Goal: Feedback & Contribution: Submit feedback/report problem

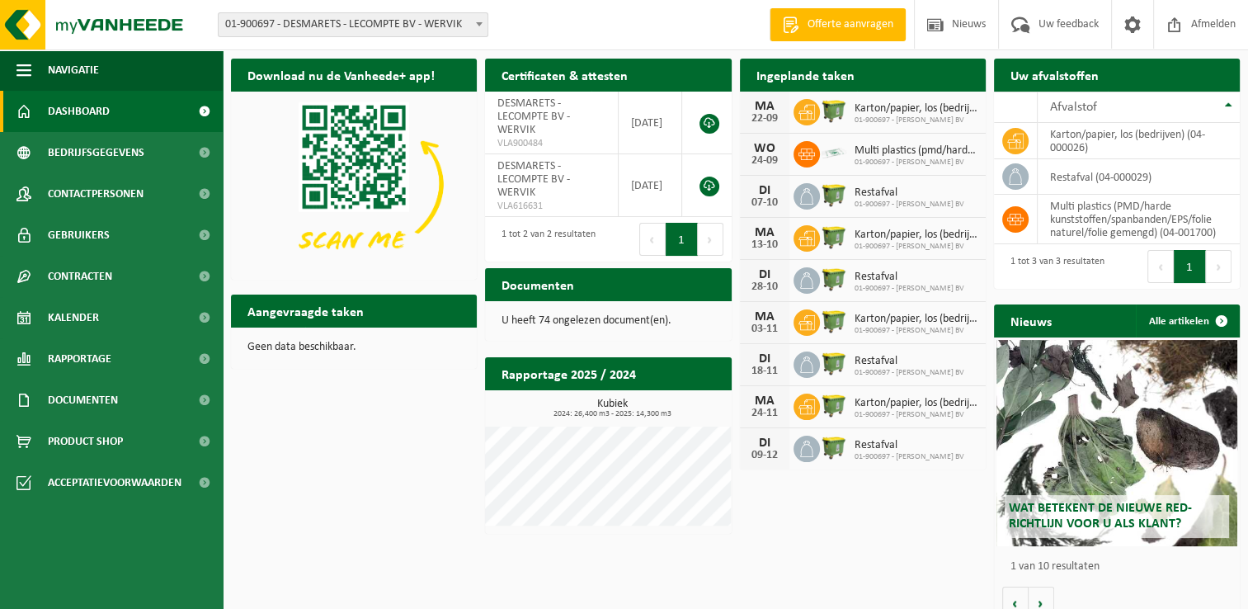
click at [910, 117] on span "01-900697 - [PERSON_NAME] BV" at bounding box center [915, 120] width 123 height 10
click at [89, 150] on span "Bedrijfsgegevens" at bounding box center [96, 152] width 96 height 41
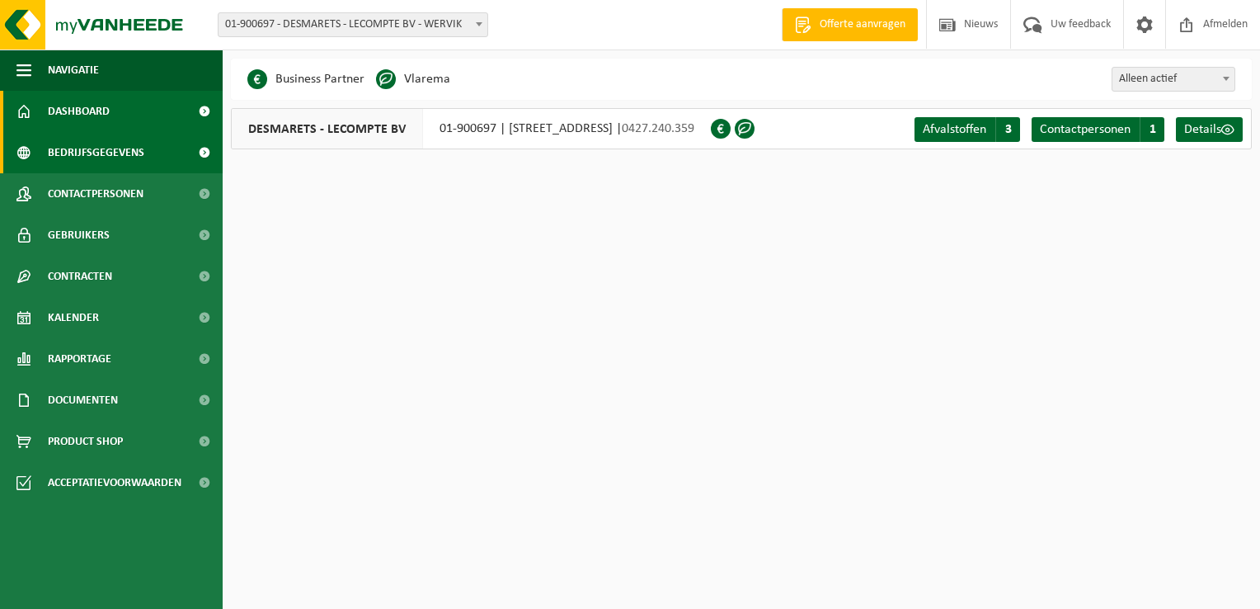
click at [99, 113] on span "Dashboard" at bounding box center [79, 111] width 62 height 41
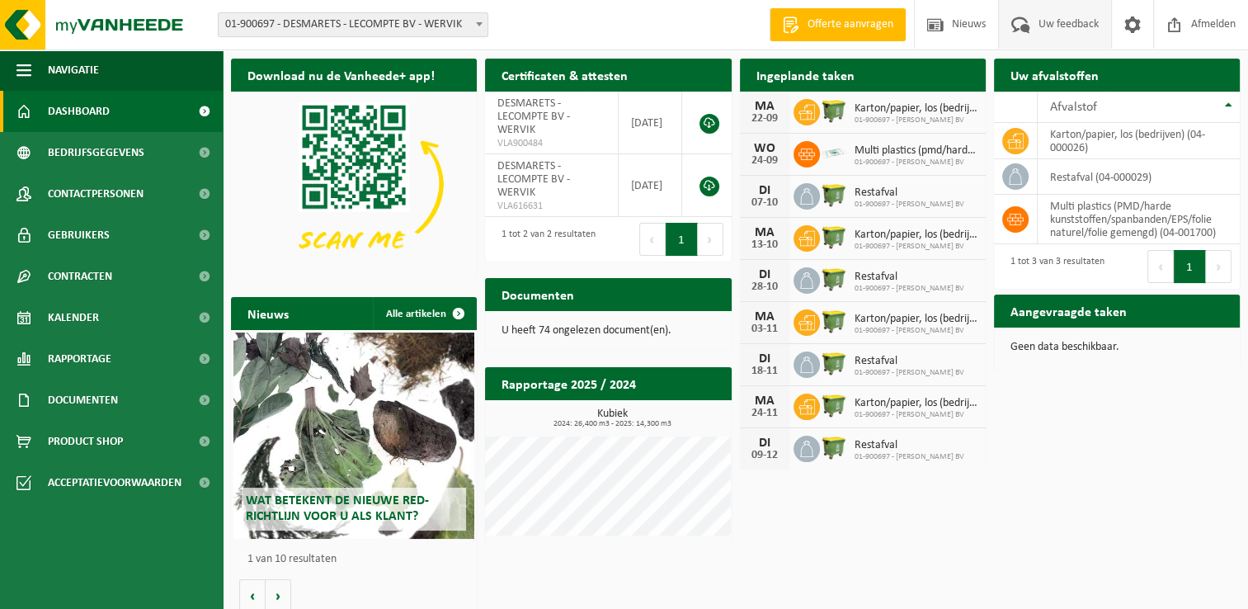
click at [1049, 21] on span "Uw feedback" at bounding box center [1068, 24] width 68 height 49
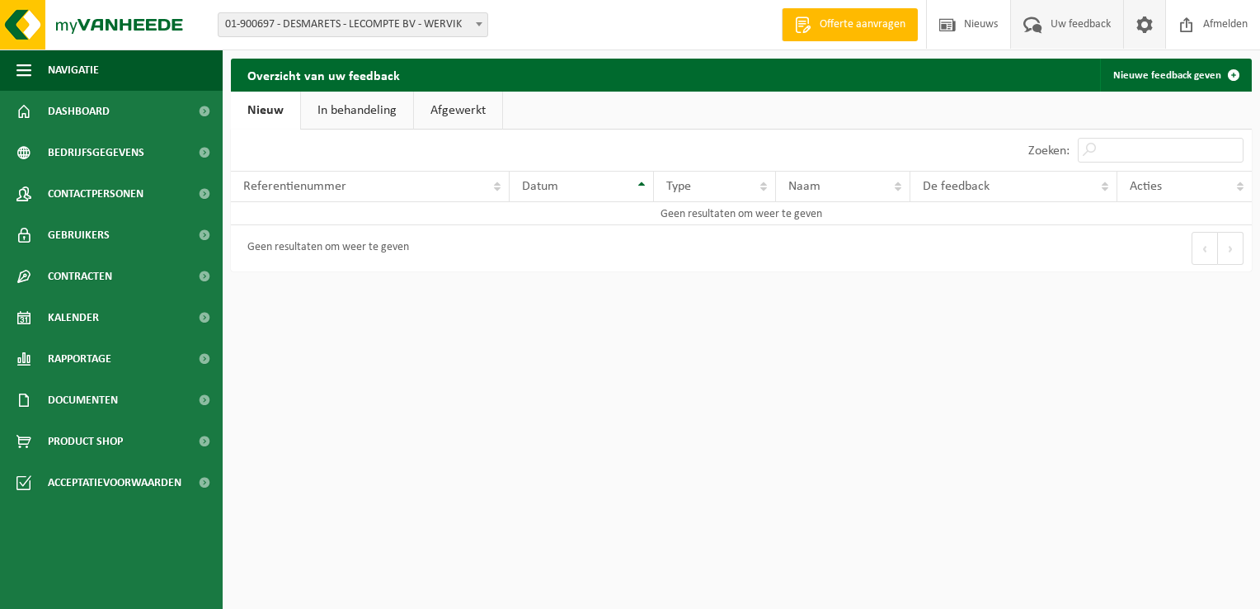
click at [1139, 26] on span at bounding box center [1144, 24] width 25 height 49
click at [84, 23] on img at bounding box center [99, 24] width 198 height 49
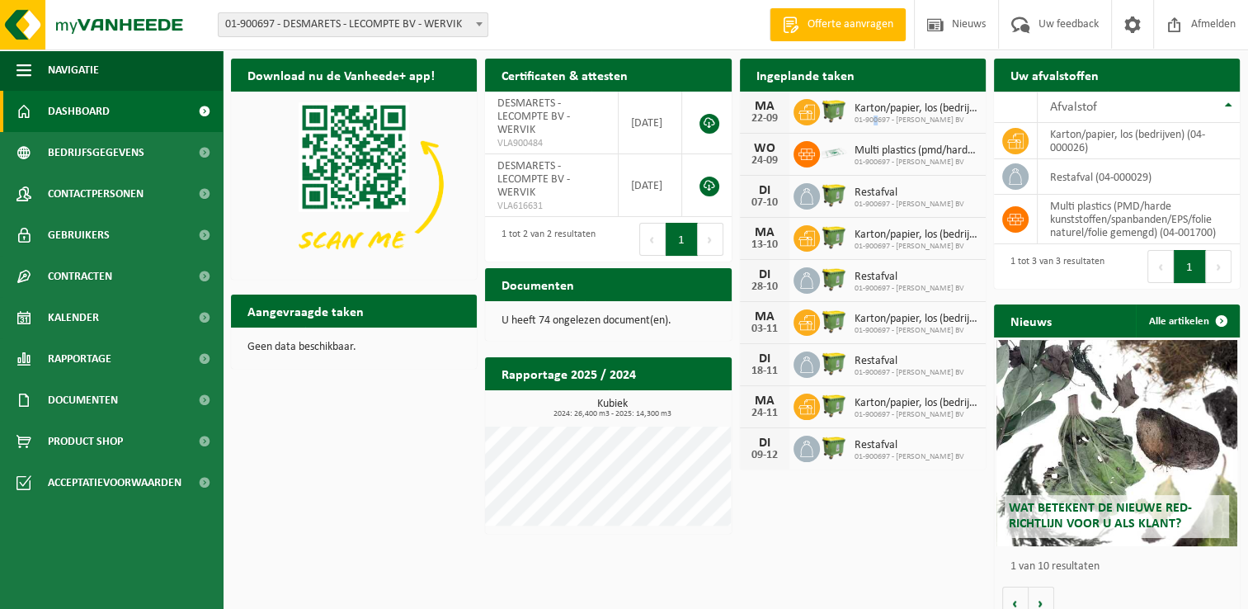
click at [875, 115] on span "01-900697 - DESMARETS - LECOMPTE BV" at bounding box center [915, 120] width 123 height 10
drag, startPoint x: 875, startPoint y: 111, endPoint x: 838, endPoint y: 81, distance: 47.5
click at [838, 81] on h2 "Ingeplande taken" at bounding box center [805, 75] width 131 height 32
click at [1105, 137] on td "karton/papier, los (bedrijven) (04-000026)" at bounding box center [1138, 141] width 202 height 36
click at [95, 156] on span "Bedrijfsgegevens" at bounding box center [96, 152] width 96 height 41
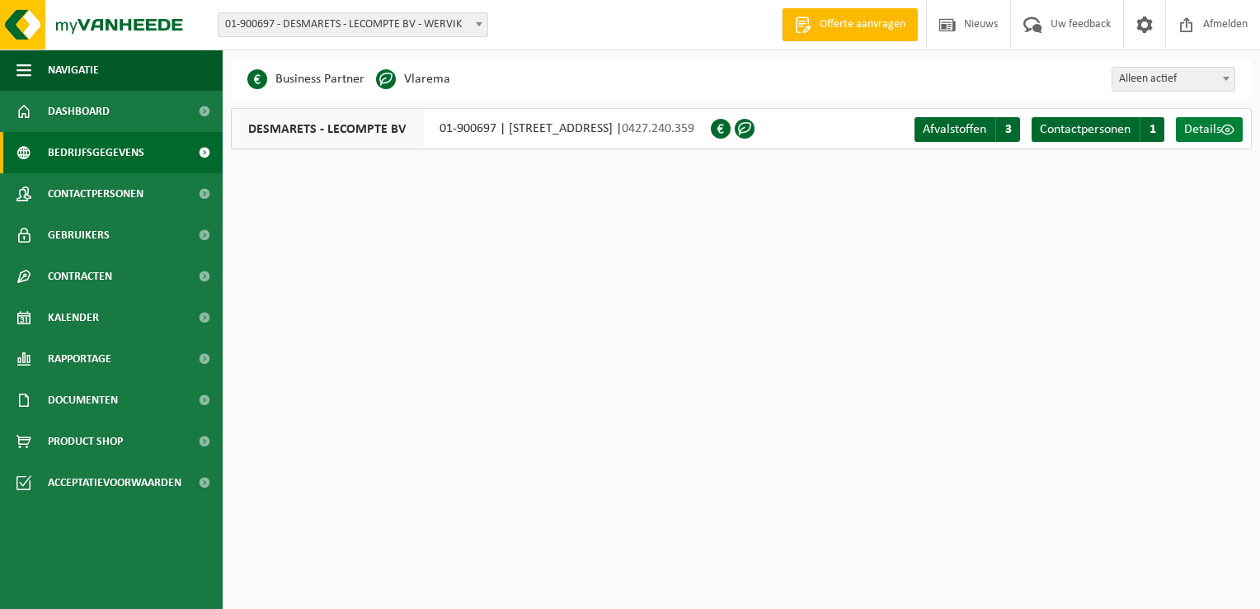
click at [1220, 130] on span "Details" at bounding box center [1202, 129] width 37 height 13
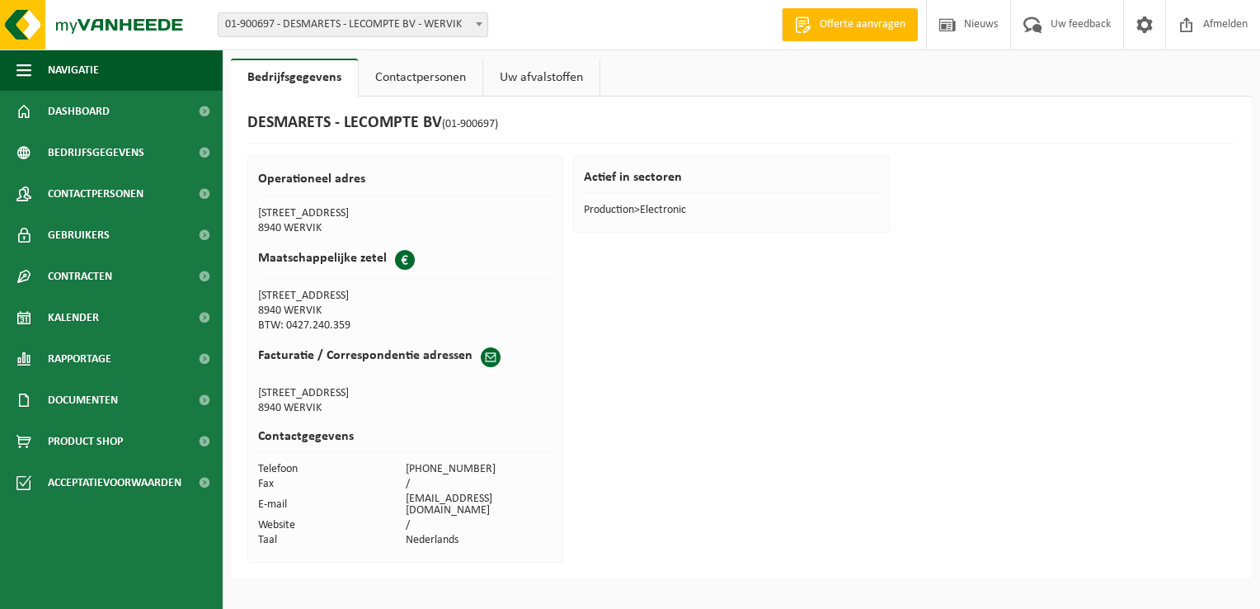
click at [447, 78] on link "Contactpersonen" at bounding box center [421, 78] width 124 height 38
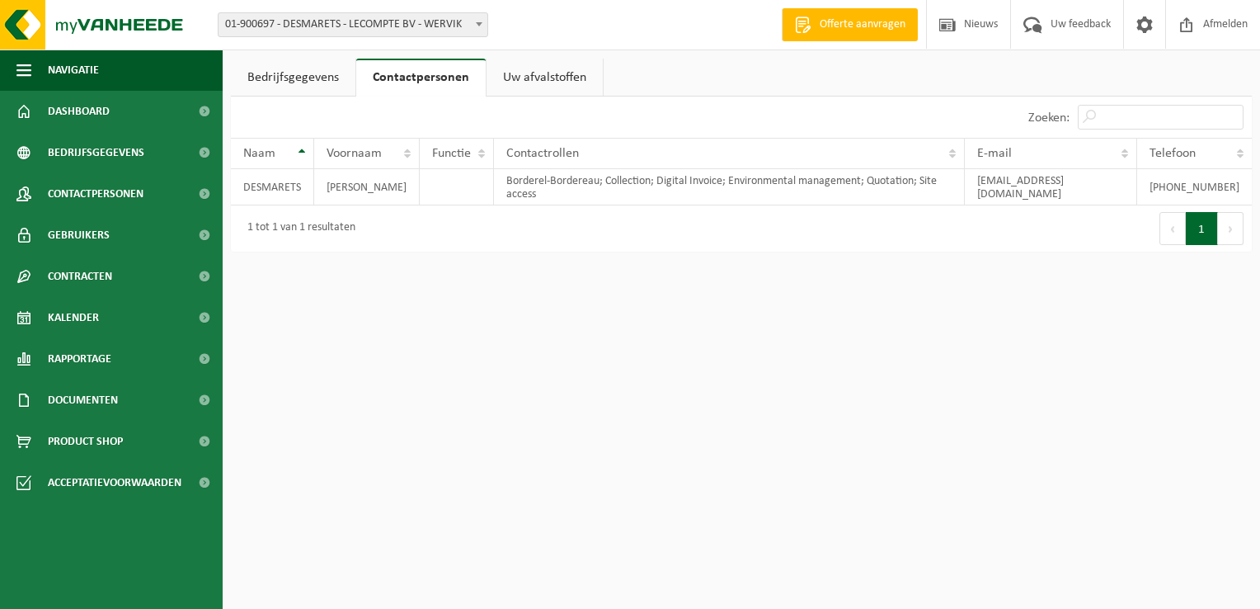
click at [307, 83] on link "Bedrijfsgegevens" at bounding box center [293, 78] width 125 height 38
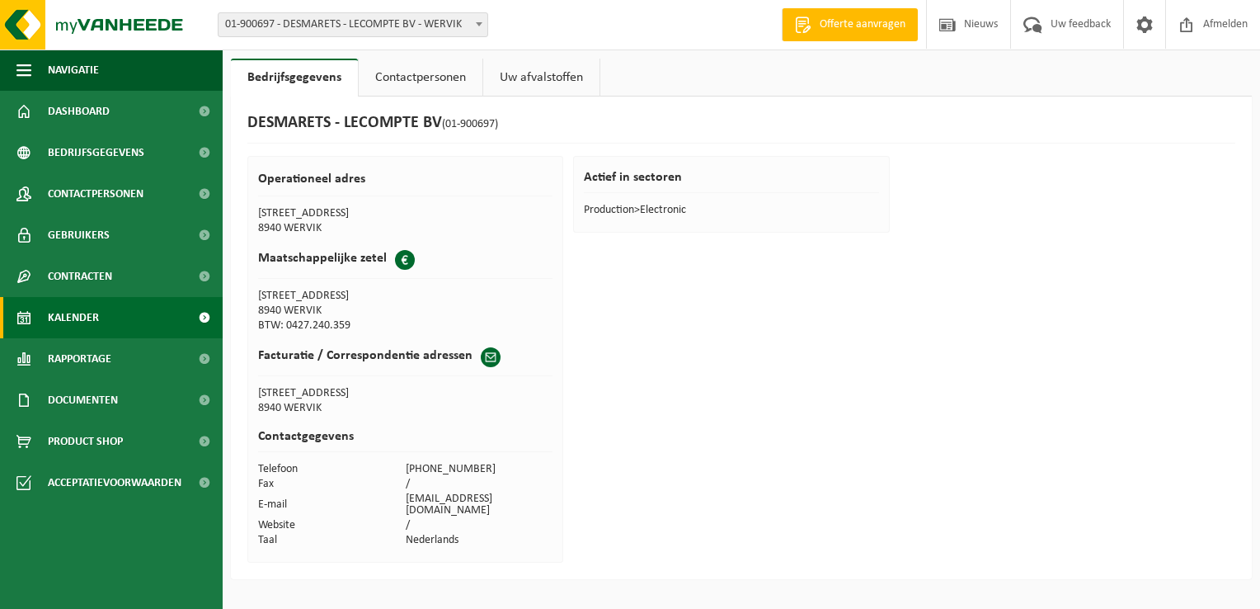
click at [82, 308] on span "Kalender" at bounding box center [73, 317] width 51 height 41
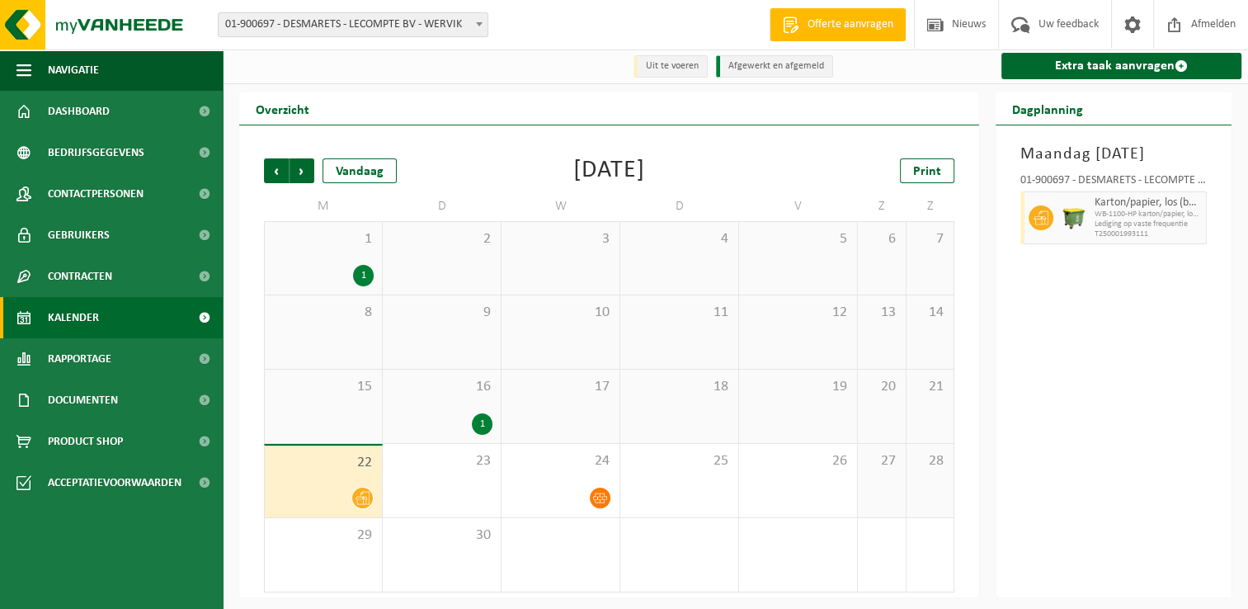
scroll to position [2, 0]
click at [332, 488] on div at bounding box center [323, 498] width 101 height 22
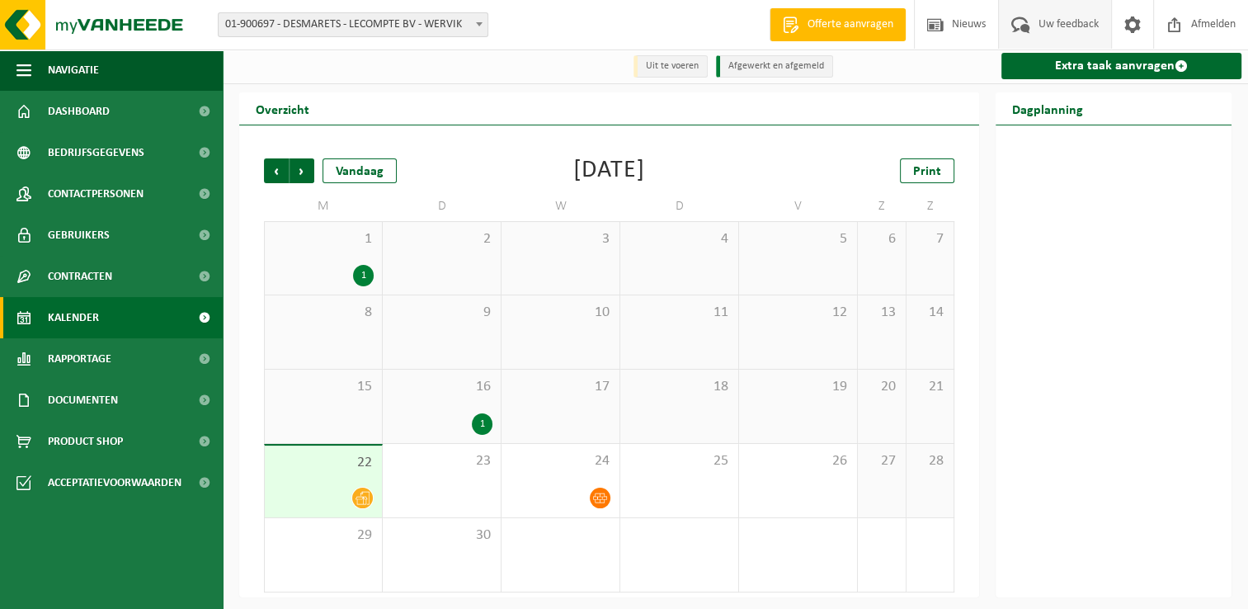
click at [1074, 21] on span "Uw feedback" at bounding box center [1068, 24] width 68 height 49
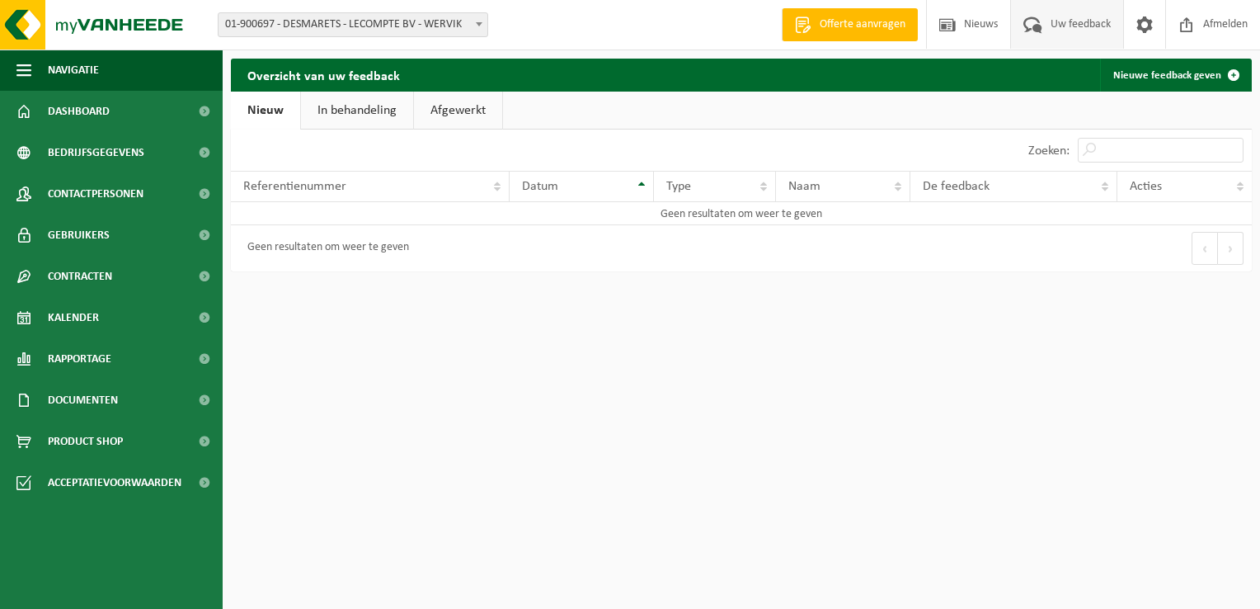
click at [361, 111] on link "In behandeling" at bounding box center [357, 111] width 112 height 38
click at [454, 107] on link "Afgewerkt" at bounding box center [460, 111] width 88 height 38
click at [241, 114] on link "Nieuw" at bounding box center [264, 111] width 67 height 38
click at [282, 149] on div "10 25 50 100 10 resultaten weergeven" at bounding box center [486, 149] width 510 height 41
click at [17, 68] on span "button" at bounding box center [23, 69] width 15 height 41
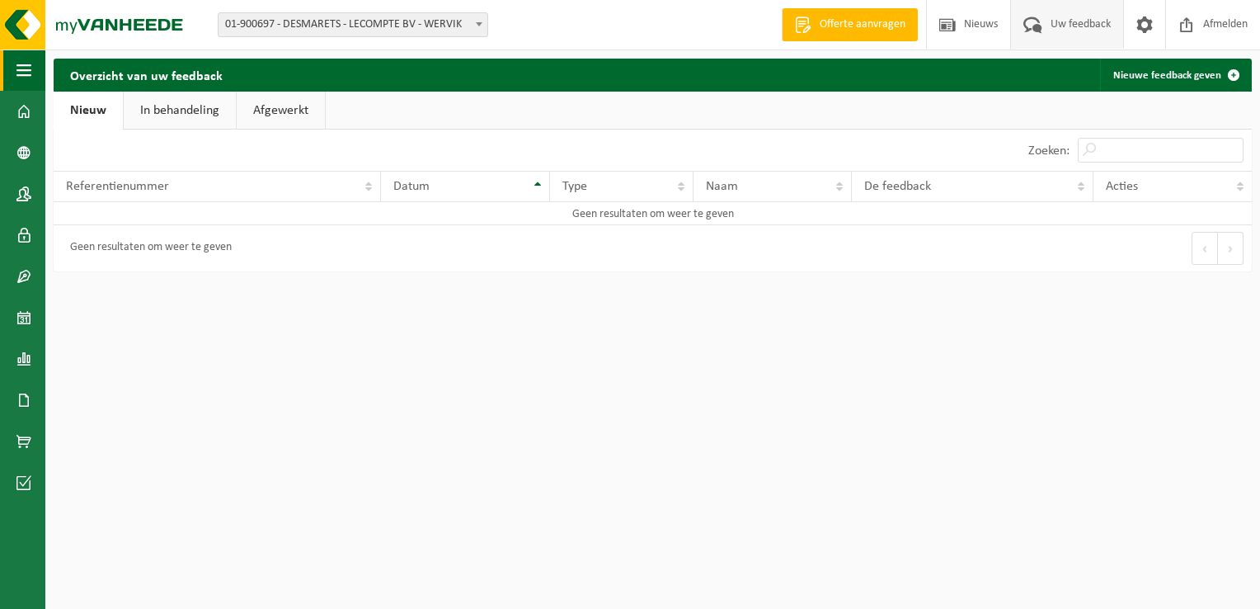
click at [17, 68] on span "button" at bounding box center [23, 69] width 15 height 41
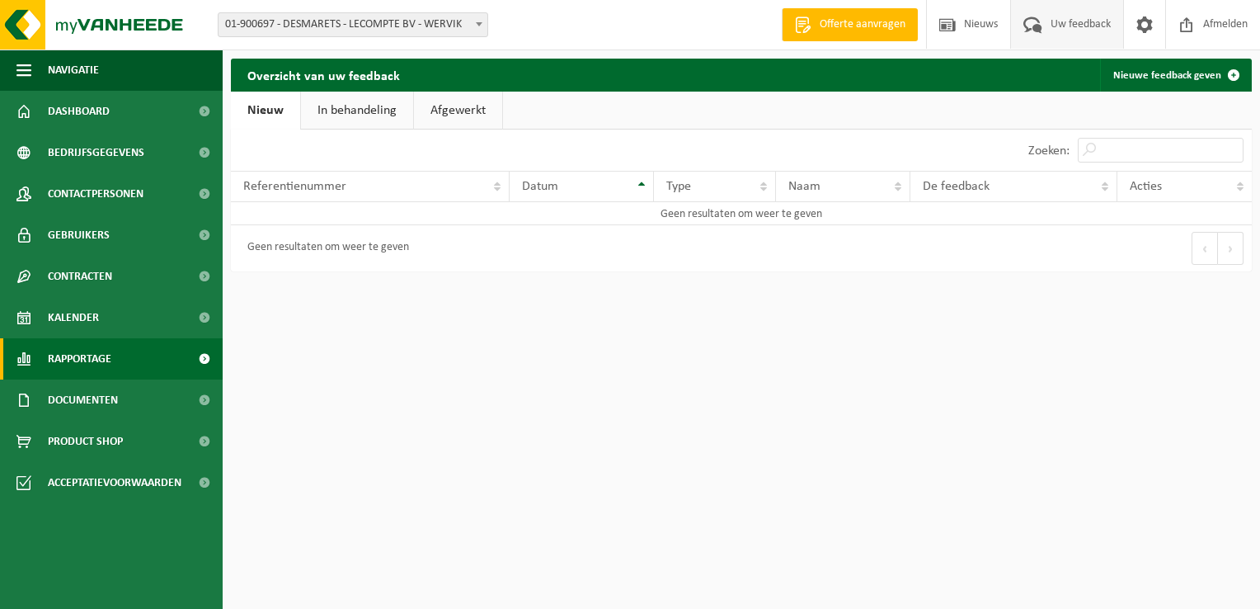
click at [88, 368] on span "Rapportage" at bounding box center [79, 358] width 63 height 41
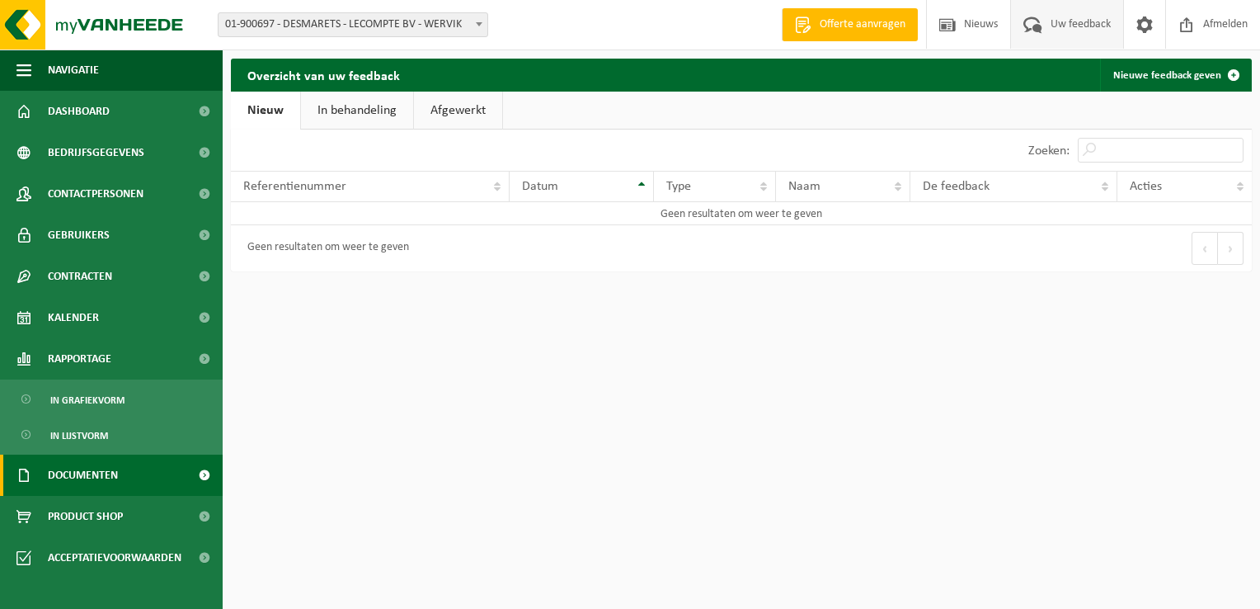
click at [87, 473] on span "Documenten" at bounding box center [83, 474] width 70 height 41
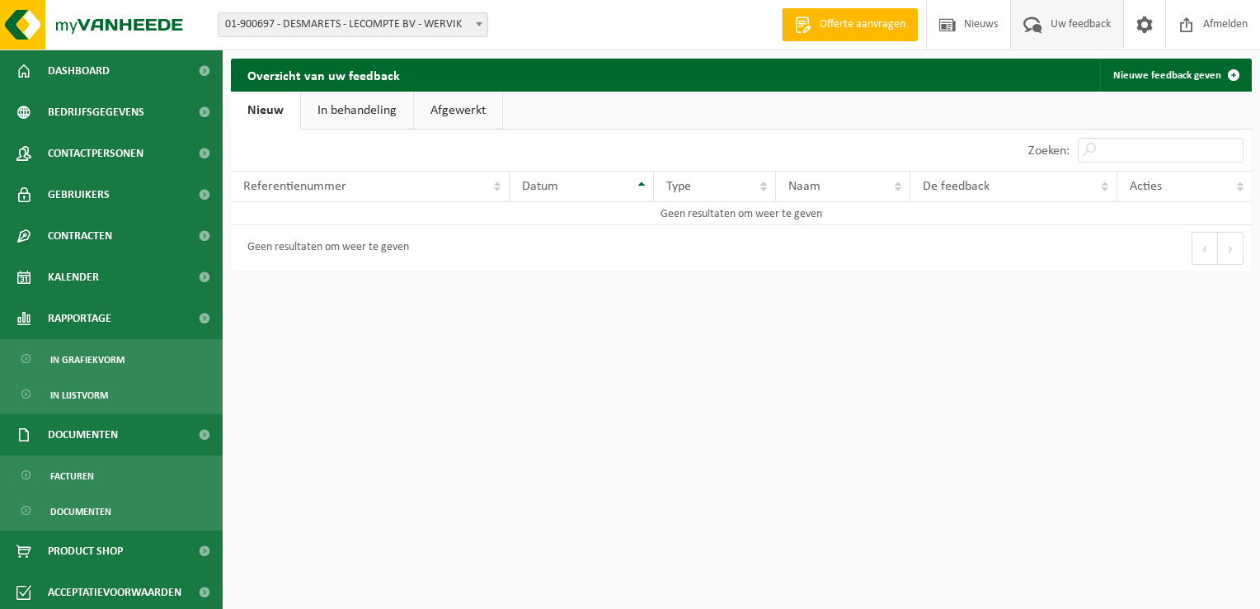
scroll to position [44, 0]
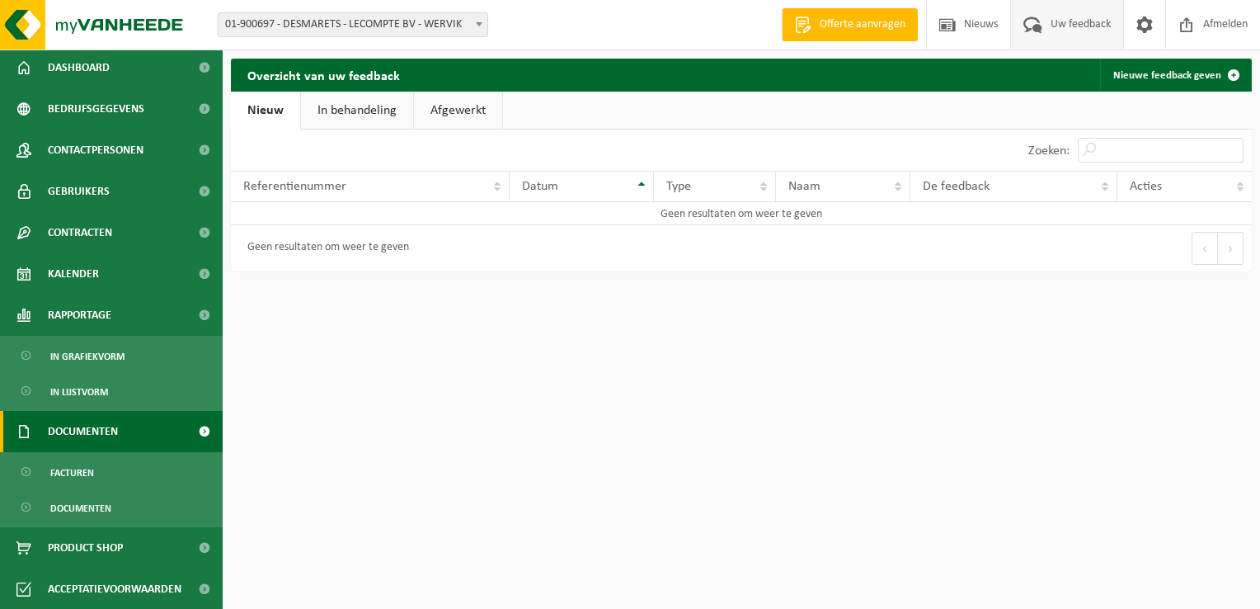
click at [195, 435] on span at bounding box center [204, 431] width 37 height 41
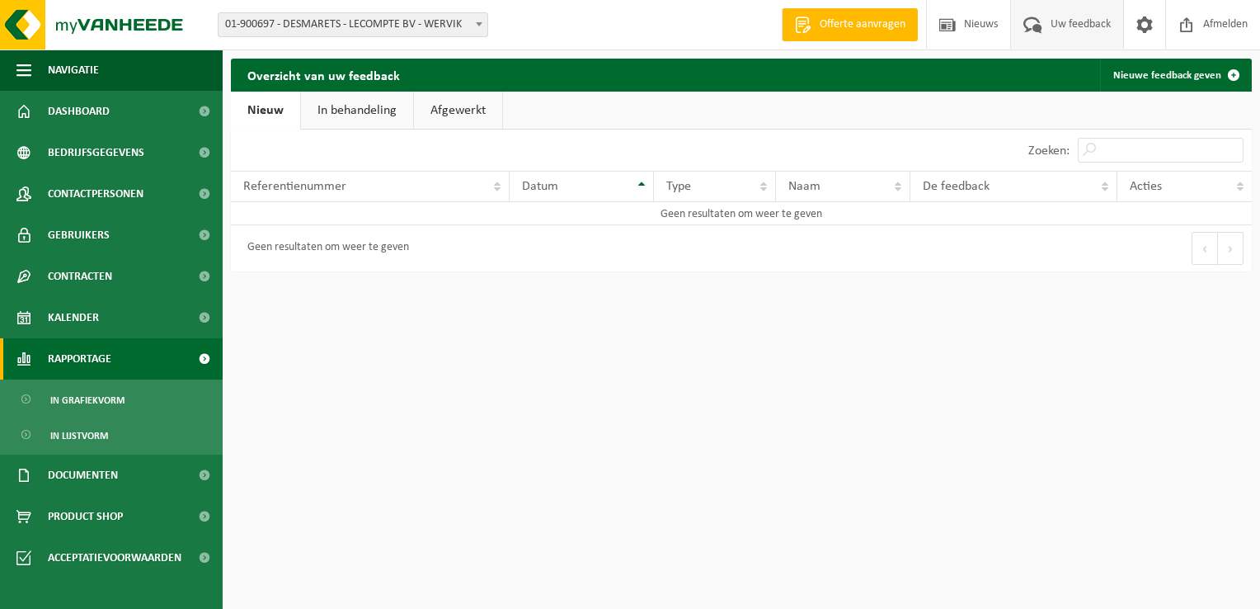
click at [204, 360] on span at bounding box center [204, 358] width 37 height 41
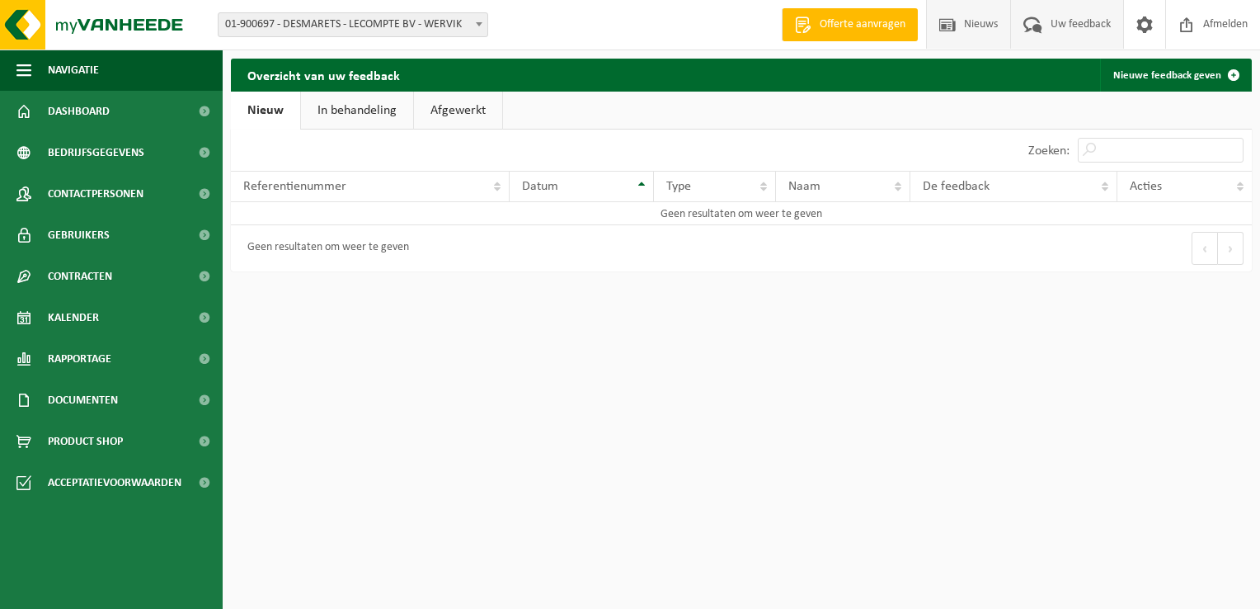
click at [993, 29] on span "Nieuws" at bounding box center [981, 24] width 42 height 49
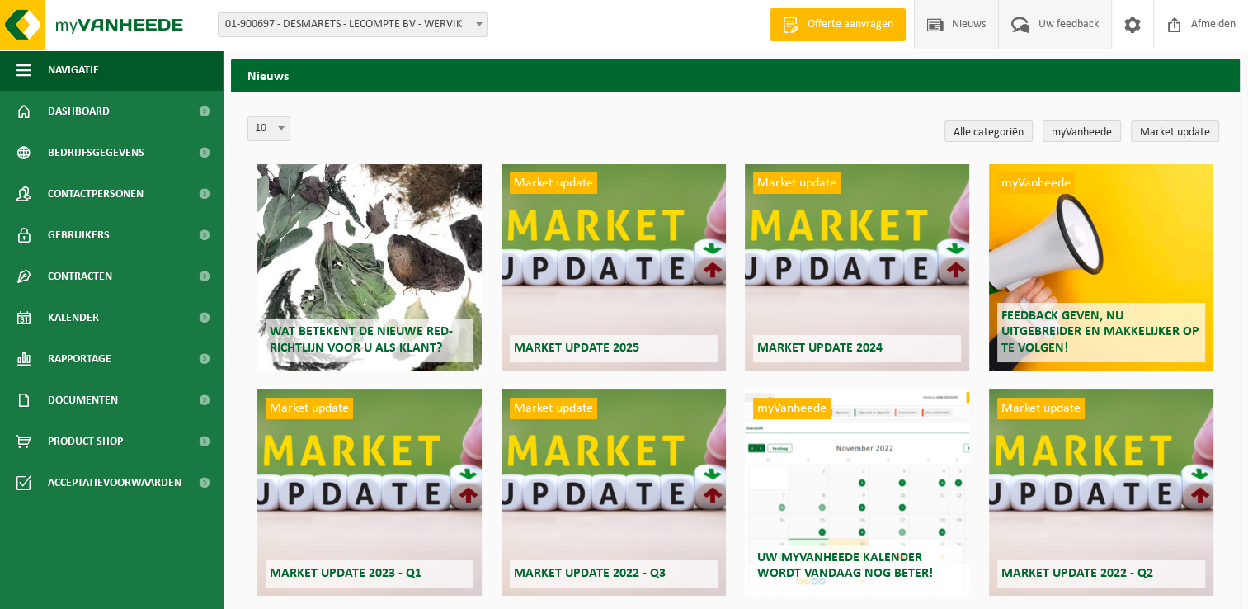
click at [1073, 18] on span "Uw feedback" at bounding box center [1068, 24] width 68 height 49
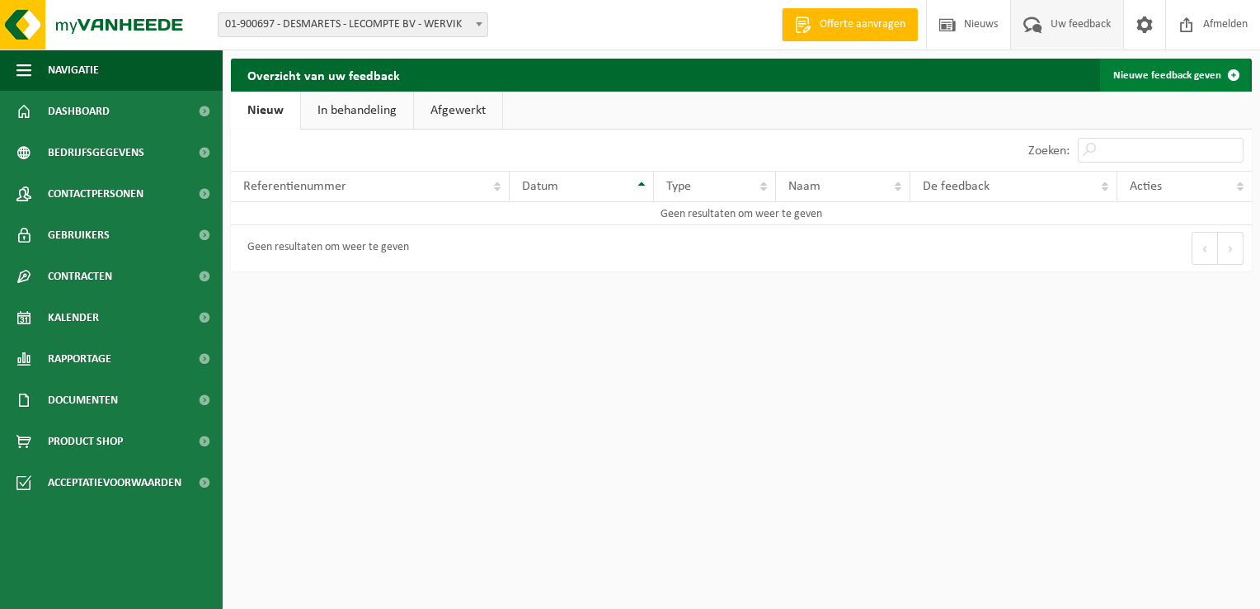
click at [1141, 71] on link "Nieuwe feedback geven" at bounding box center [1175, 75] width 150 height 33
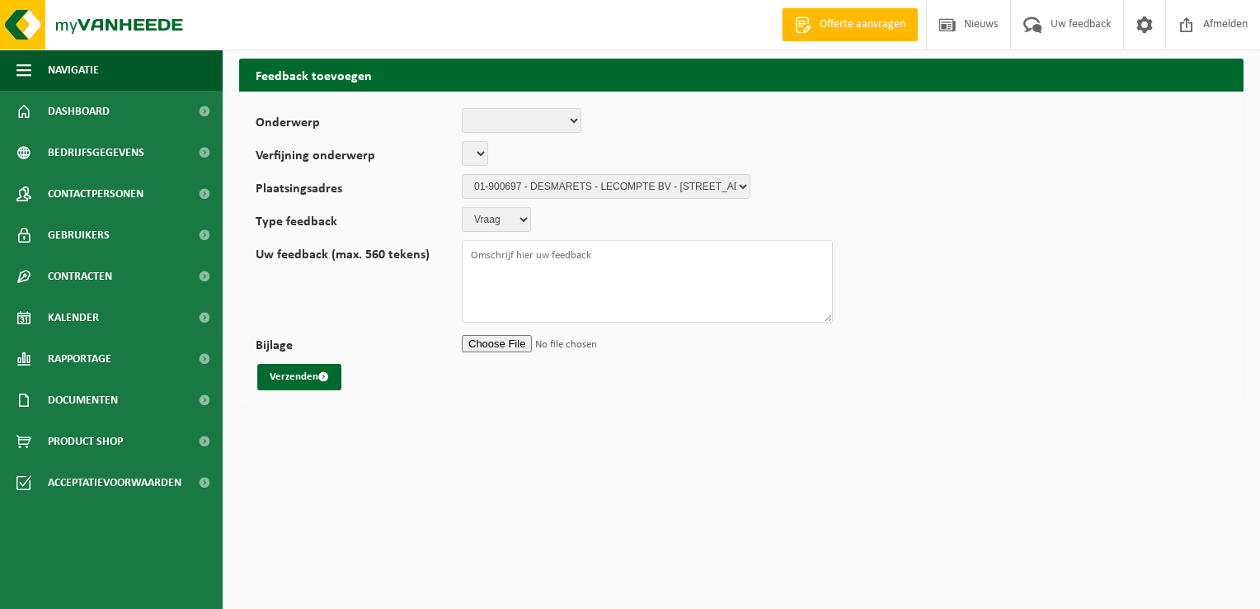
select select
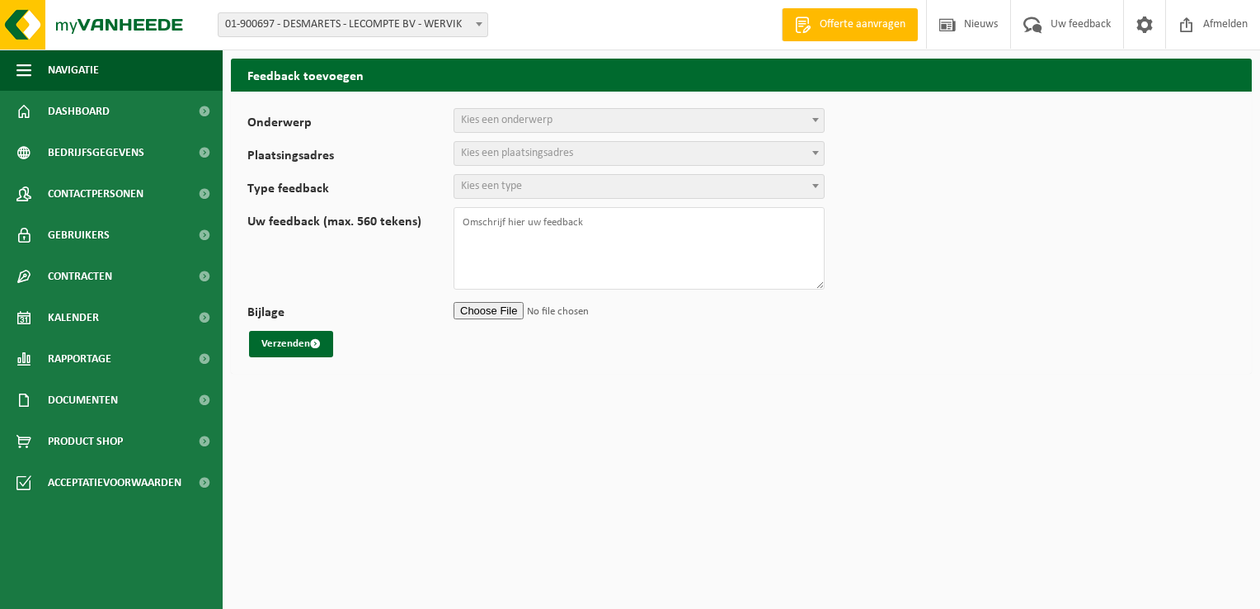
click at [815, 118] on b at bounding box center [815, 120] width 7 height 4
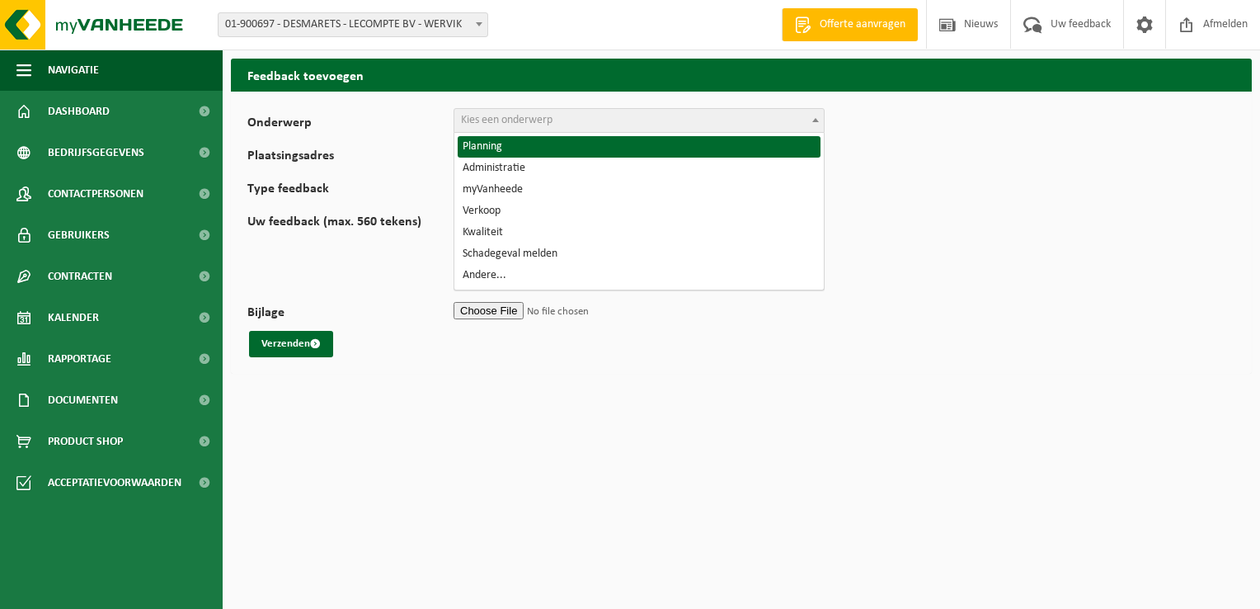
select select "1"
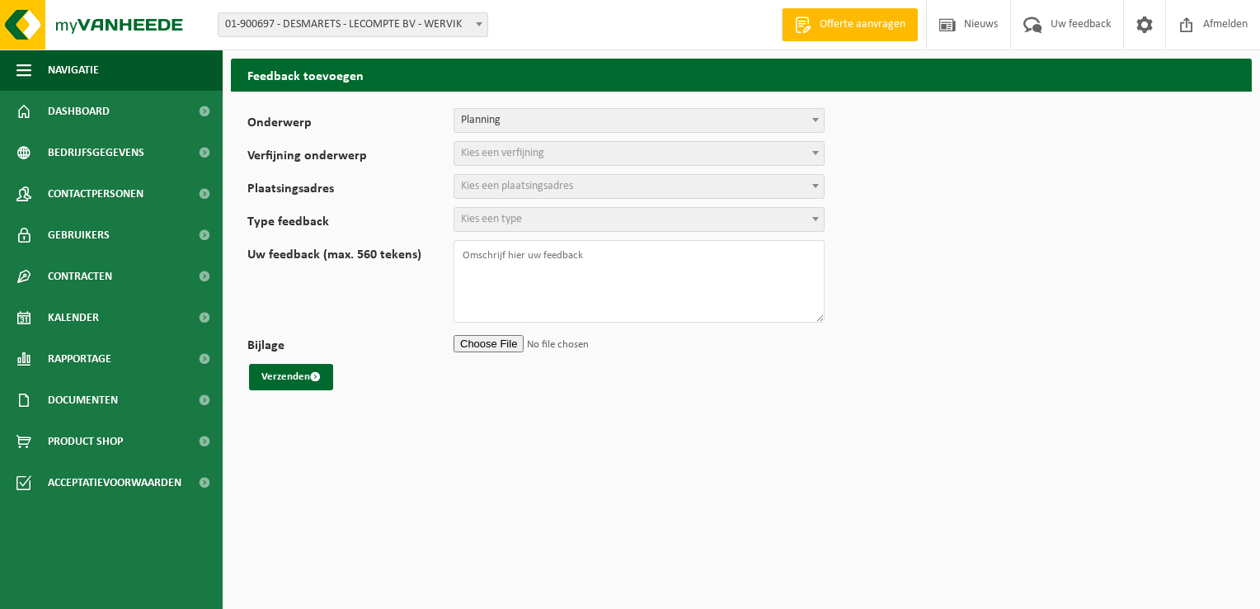
click at [814, 151] on b at bounding box center [815, 153] width 7 height 4
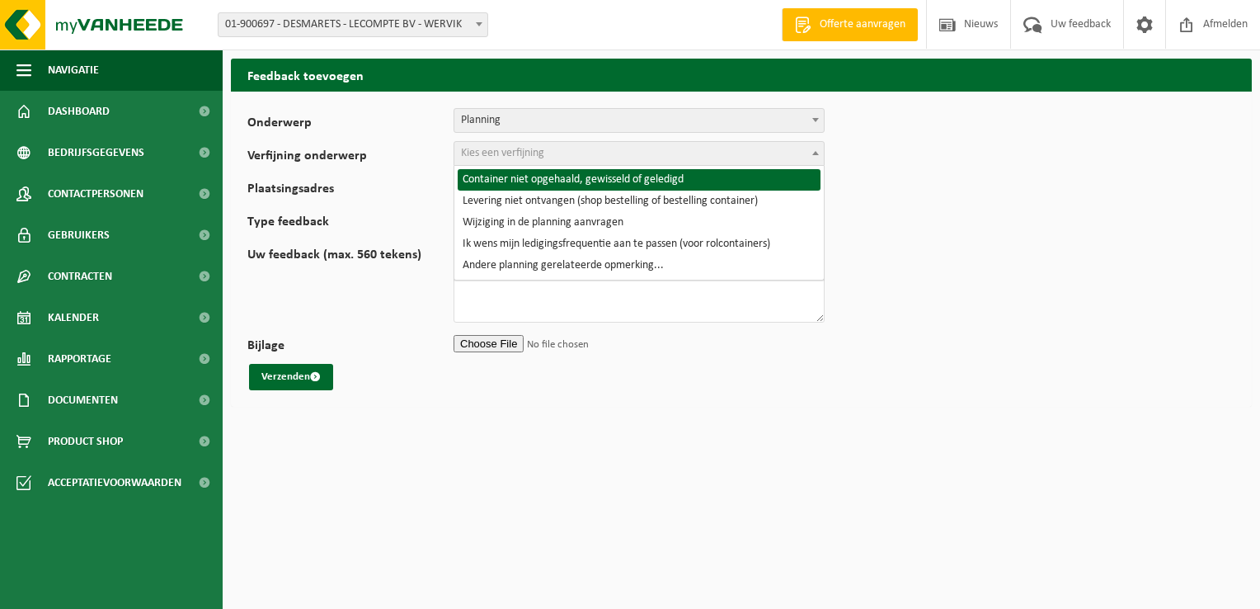
select select "2"
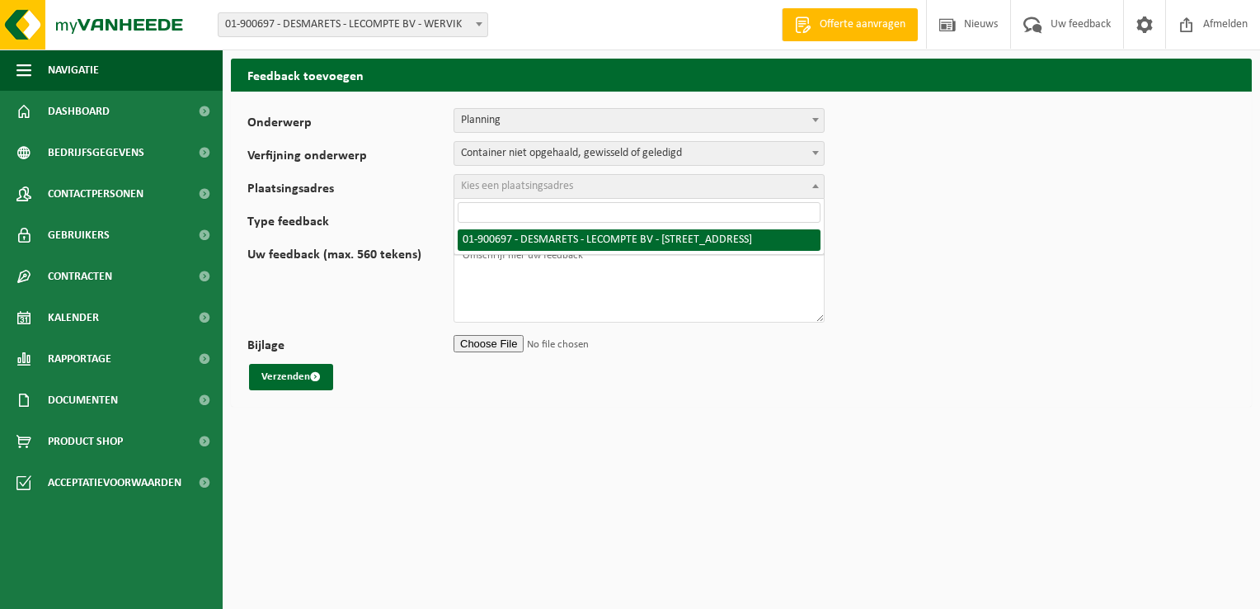
click at [812, 183] on span at bounding box center [815, 185] width 16 height 21
select select "31923"
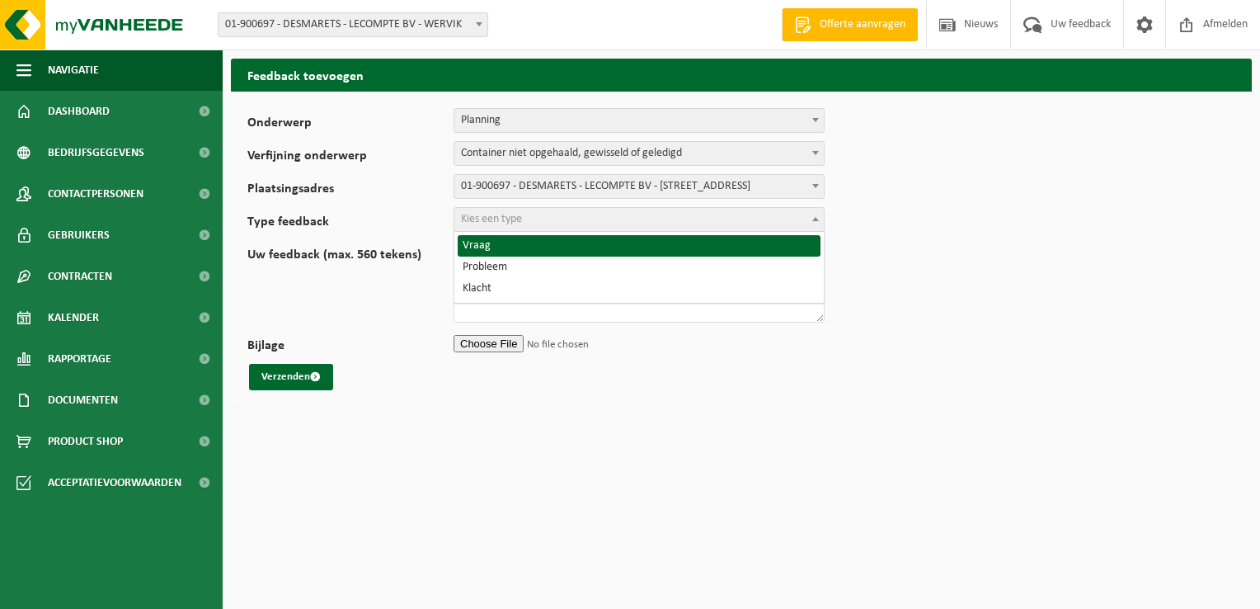
click at [811, 218] on span at bounding box center [815, 218] width 16 height 21
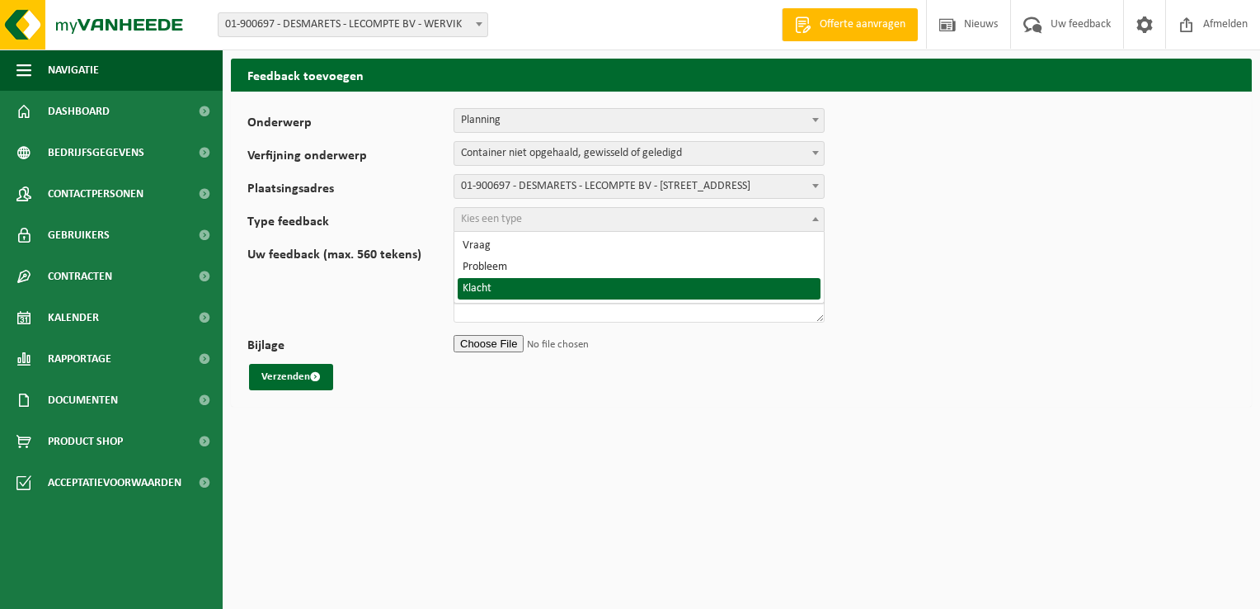
select select "COM"
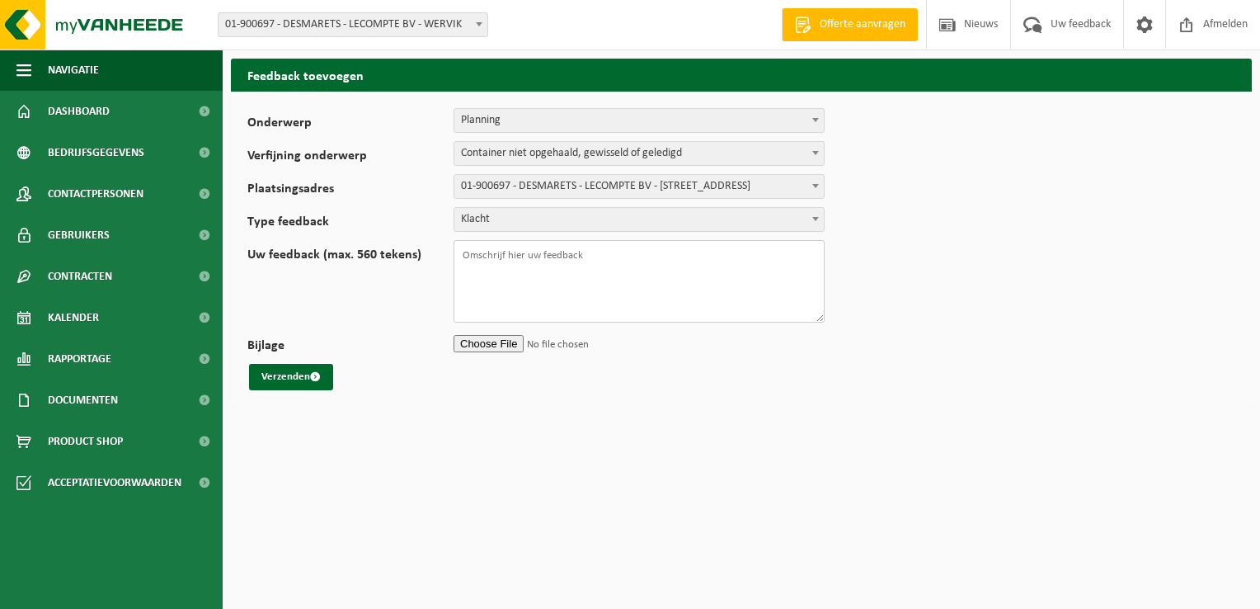
click at [477, 255] on textarea "Uw feedback (max. 560 tekens)" at bounding box center [639, 281] width 371 height 82
type textarea "Karton container werd vandaag [DATE] niet geledigd zoals voorzien op de kalender"
click at [295, 378] on button "Verzenden" at bounding box center [291, 377] width 84 height 26
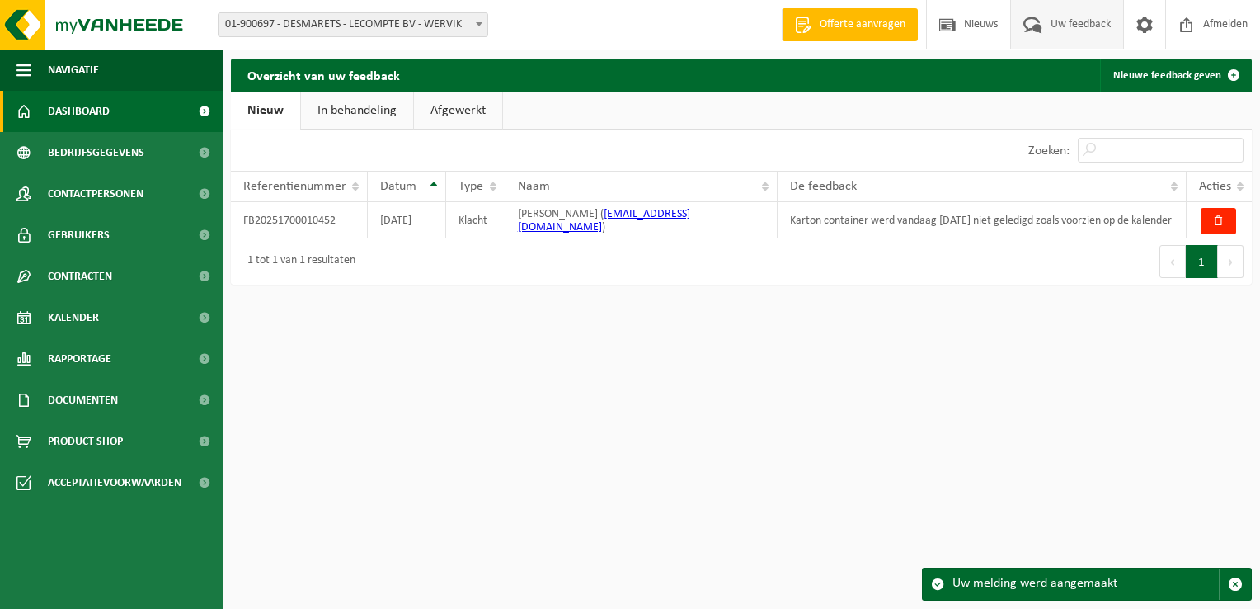
click at [86, 117] on span "Dashboard" at bounding box center [79, 111] width 62 height 41
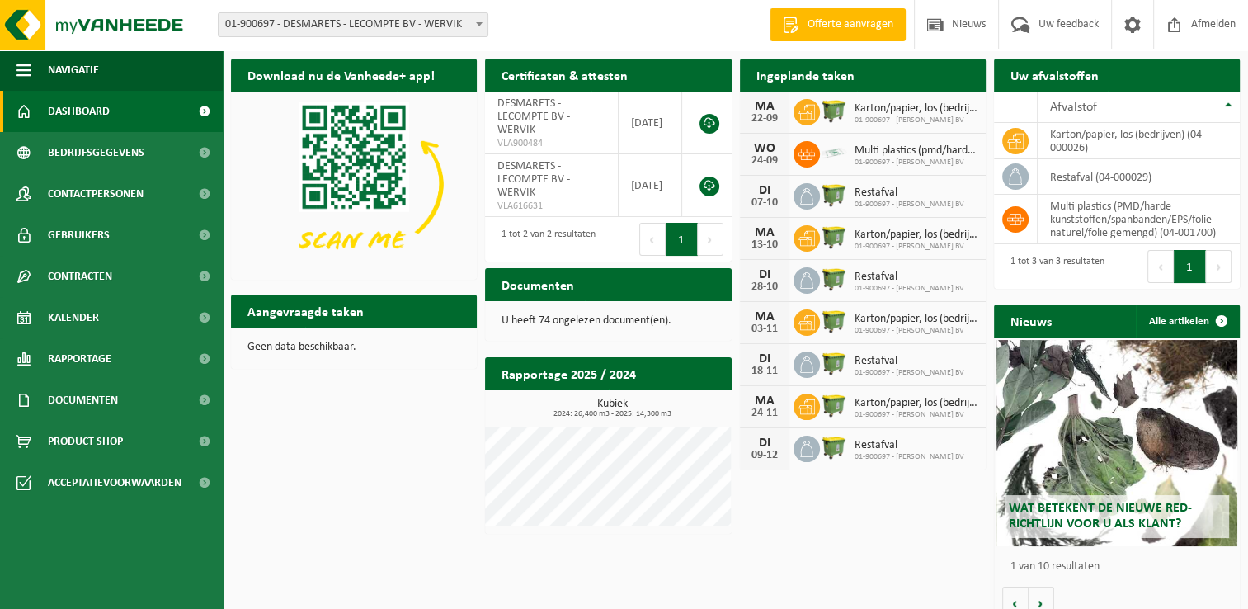
click at [842, 108] on img at bounding box center [834, 110] width 28 height 28
click at [83, 108] on span "Dashboard" at bounding box center [79, 111] width 62 height 41
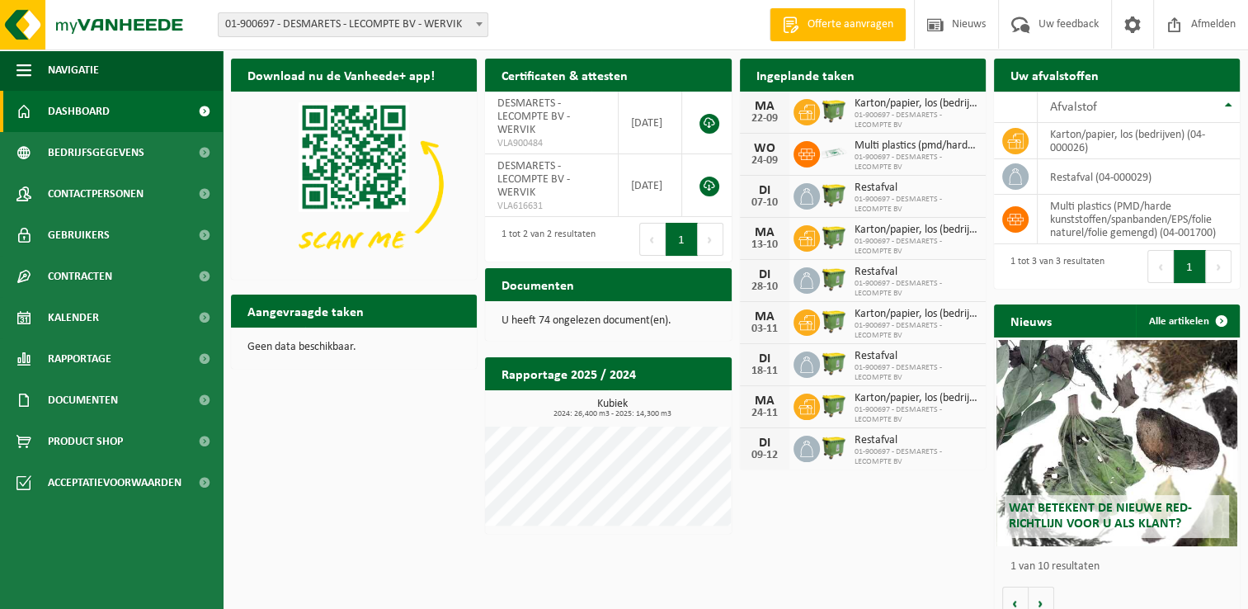
click at [478, 23] on b at bounding box center [479, 24] width 7 height 4
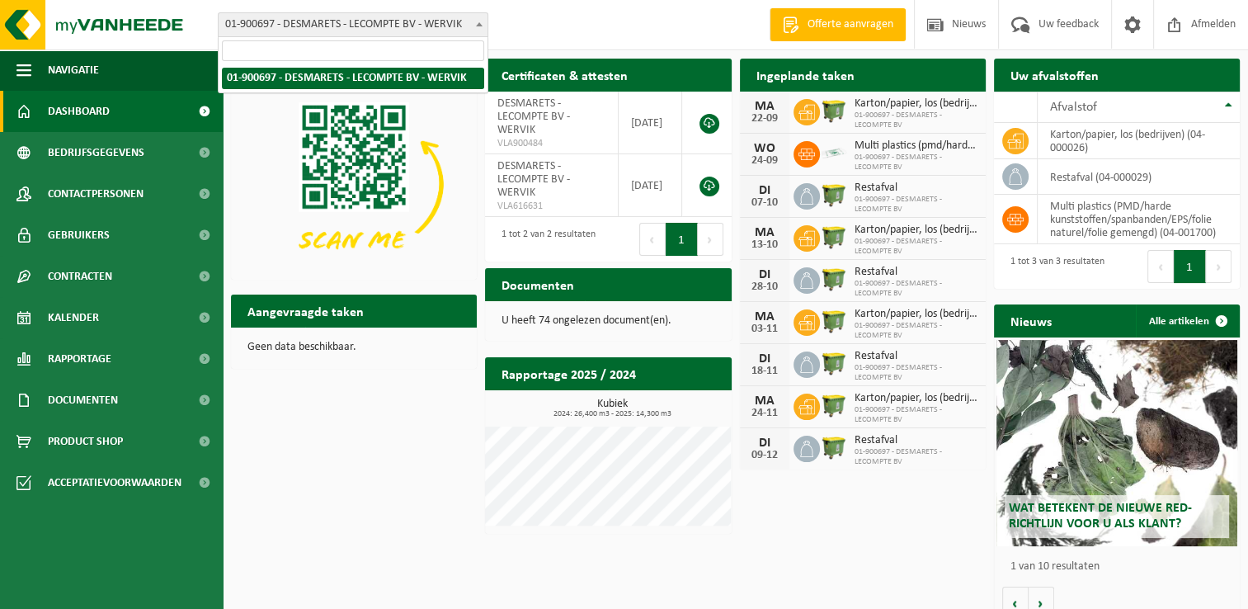
click at [478, 23] on b at bounding box center [479, 24] width 7 height 4
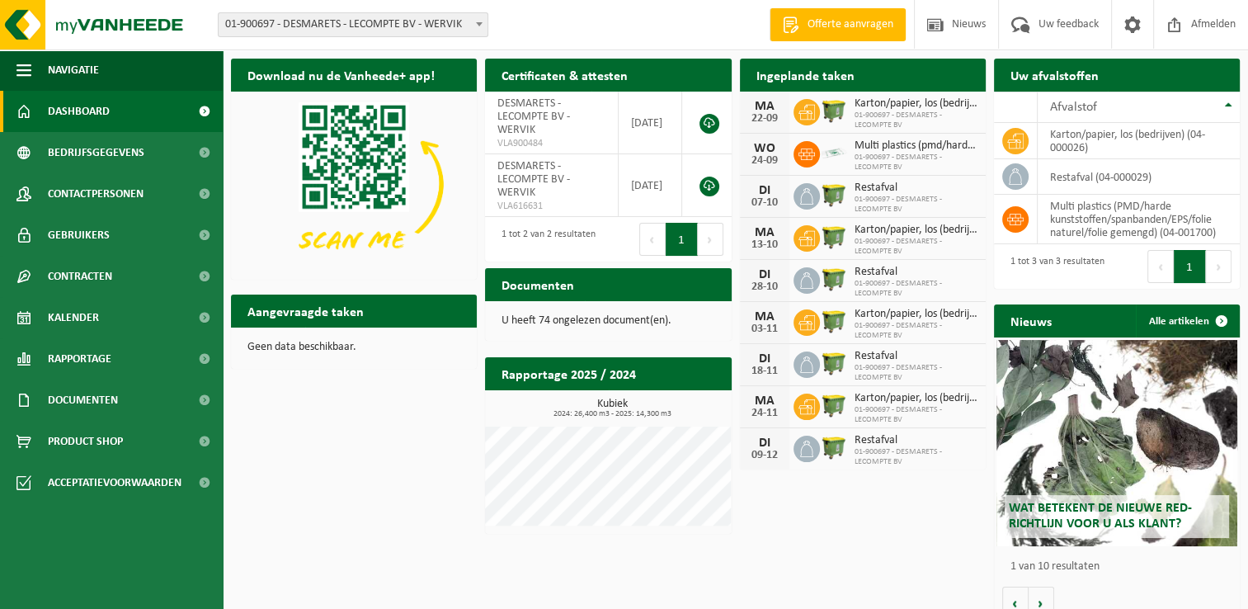
click at [882, 147] on span "Multi plastics (pmd/harde kunststoffen/spanbanden/eps/folie naturel/folie gemen…" at bounding box center [915, 145] width 123 height 13
click at [771, 158] on div "24-09" at bounding box center [764, 161] width 33 height 12
drag, startPoint x: 771, startPoint y: 158, endPoint x: 915, endPoint y: 162, distance: 144.4
click at [915, 162] on span "01-900697 - DESMARETS - LECOMPTE BV" at bounding box center [915, 163] width 123 height 20
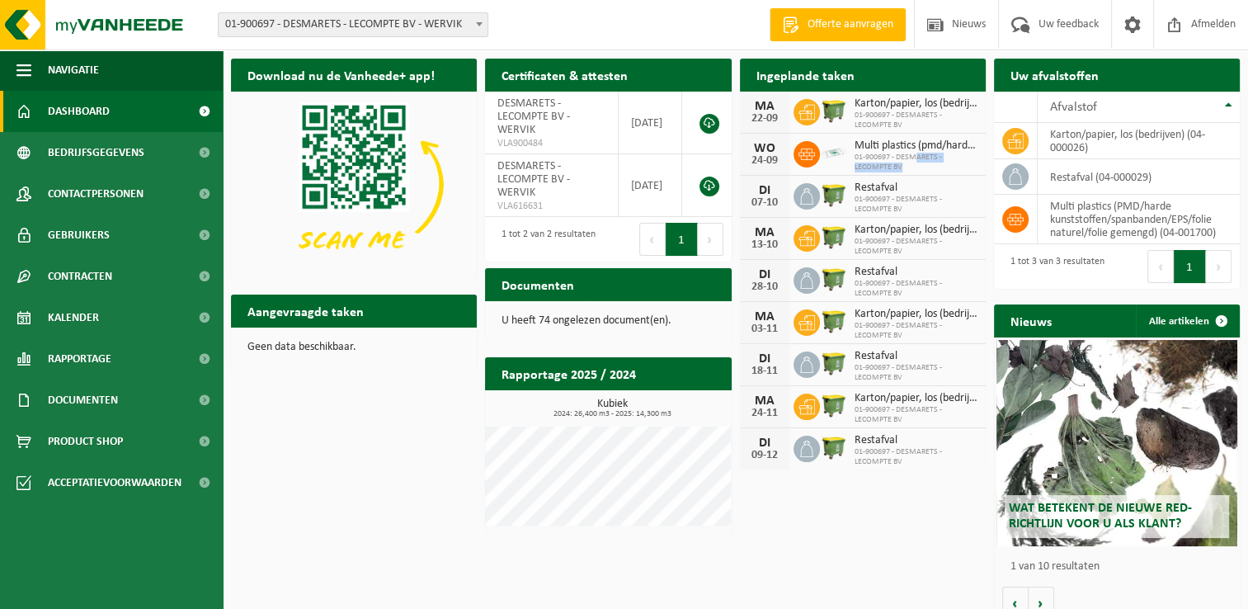
drag, startPoint x: 915, startPoint y: 162, endPoint x: 840, endPoint y: 143, distance: 77.4
click at [840, 143] on img at bounding box center [834, 153] width 28 height 28
click at [801, 153] on icon at bounding box center [806, 154] width 16 height 16
click at [802, 152] on icon at bounding box center [806, 154] width 16 height 12
click at [844, 524] on div "Download nu de Vanheede+ app! Verberg Certificaten & attesten Bekijk uw certifi…" at bounding box center [735, 338] width 1017 height 577
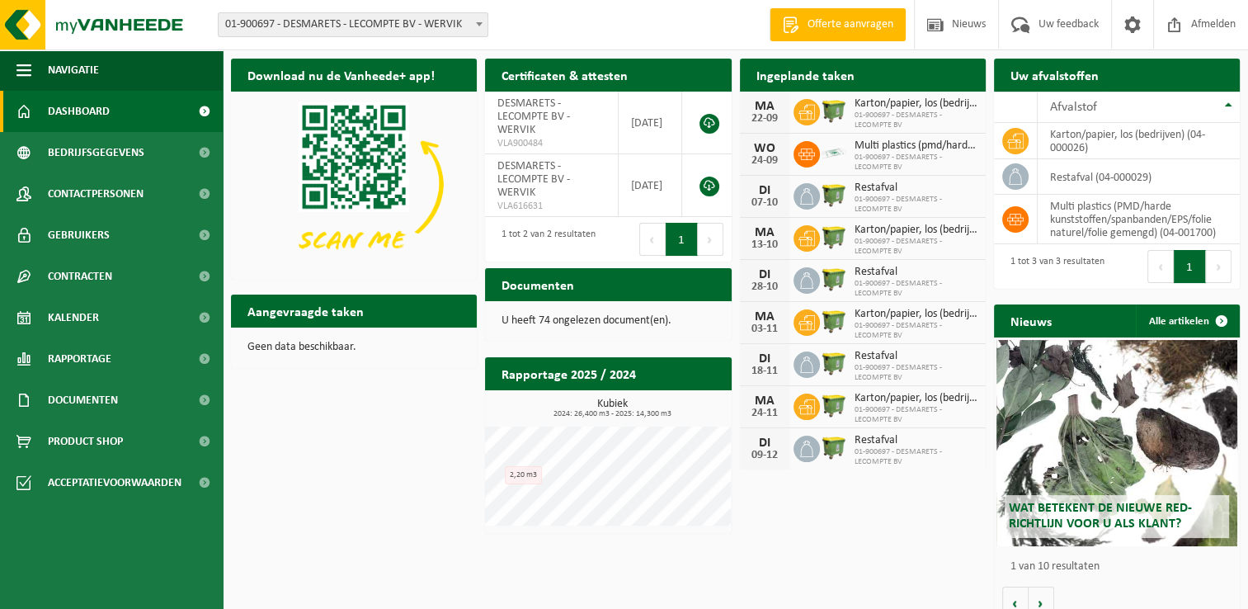
click at [201, 111] on span at bounding box center [204, 111] width 37 height 41
click at [816, 78] on h2 "Ingeplande taken" at bounding box center [805, 75] width 131 height 32
click at [71, 319] on span "Kalender" at bounding box center [73, 317] width 51 height 41
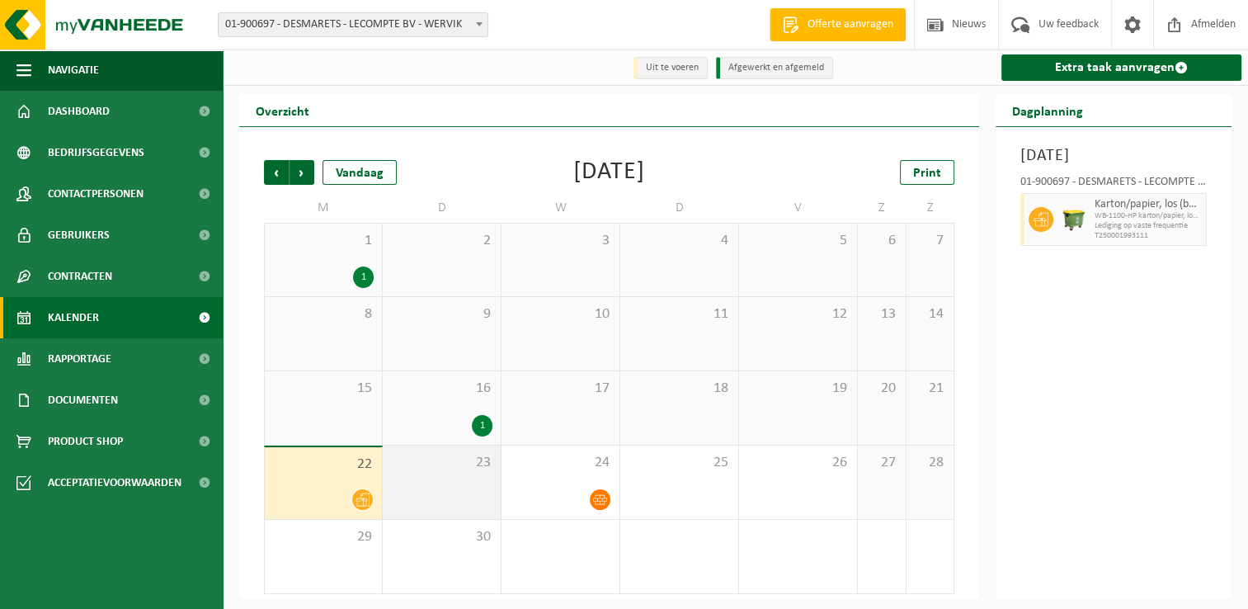
click at [482, 493] on div "23" at bounding box center [442, 481] width 118 height 73
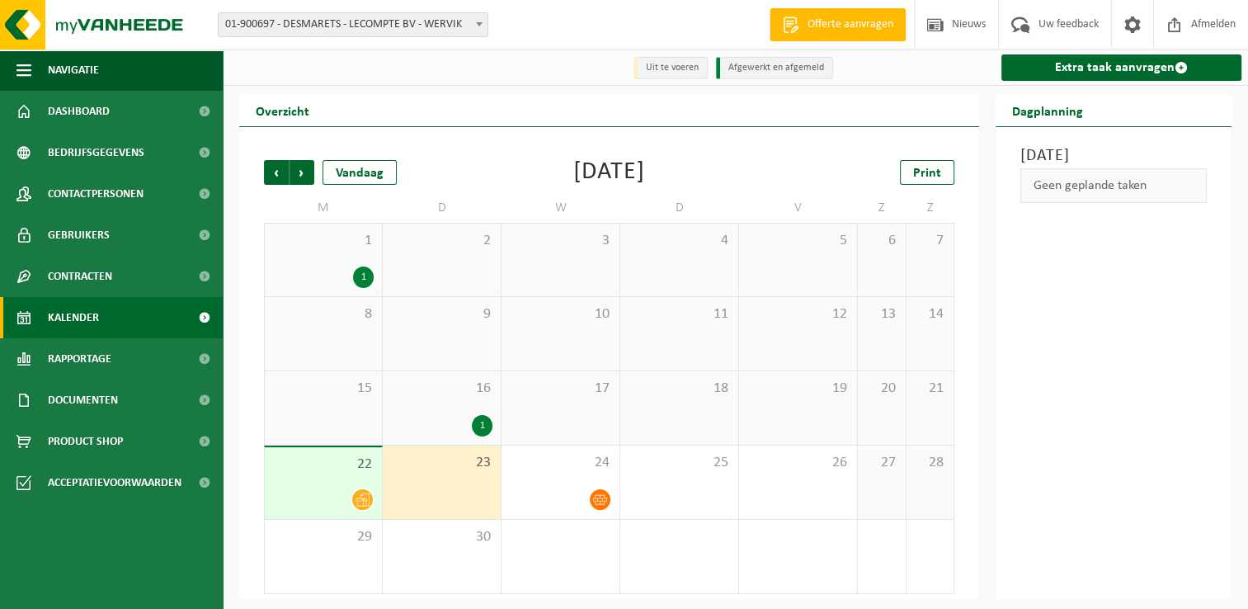
click at [326, 491] on div at bounding box center [323, 499] width 101 height 22
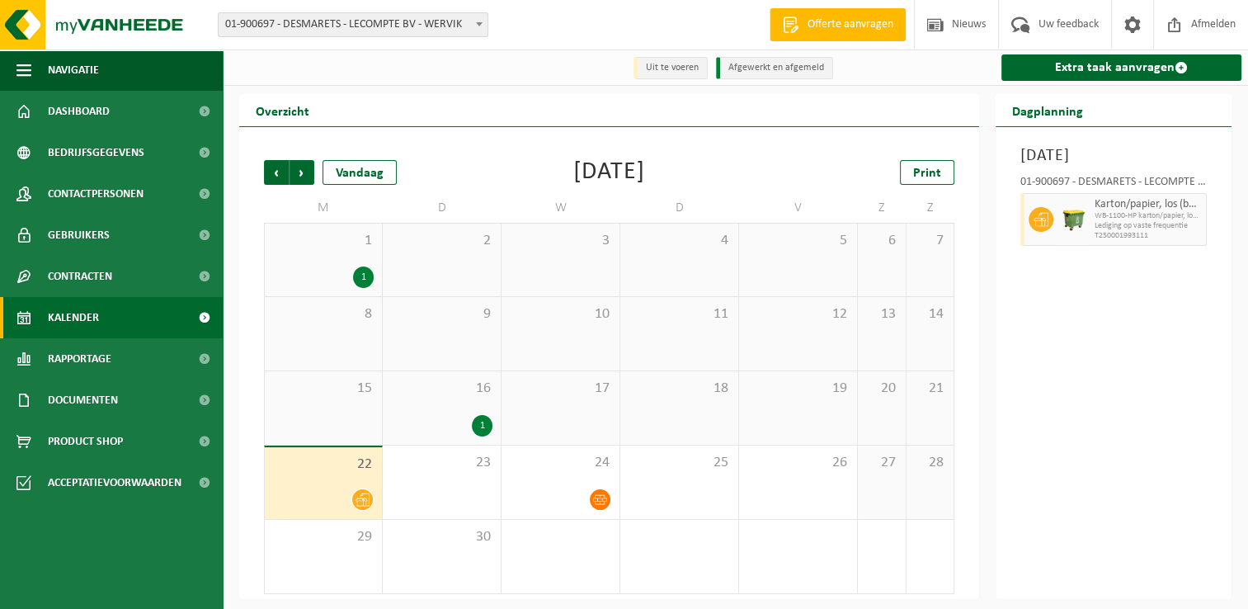
click at [1165, 231] on span "Lediging op vaste frequentie" at bounding box center [1147, 226] width 107 height 10
drag, startPoint x: 1165, startPoint y: 248, endPoint x: 1171, endPoint y: 322, distance: 74.4
click at [1171, 322] on div "[DATE] 01-900697 - DESMARETS - LECOMPTE BV - WERVIK Karton/papier, los (bedrijv…" at bounding box center [1113, 363] width 236 height 472
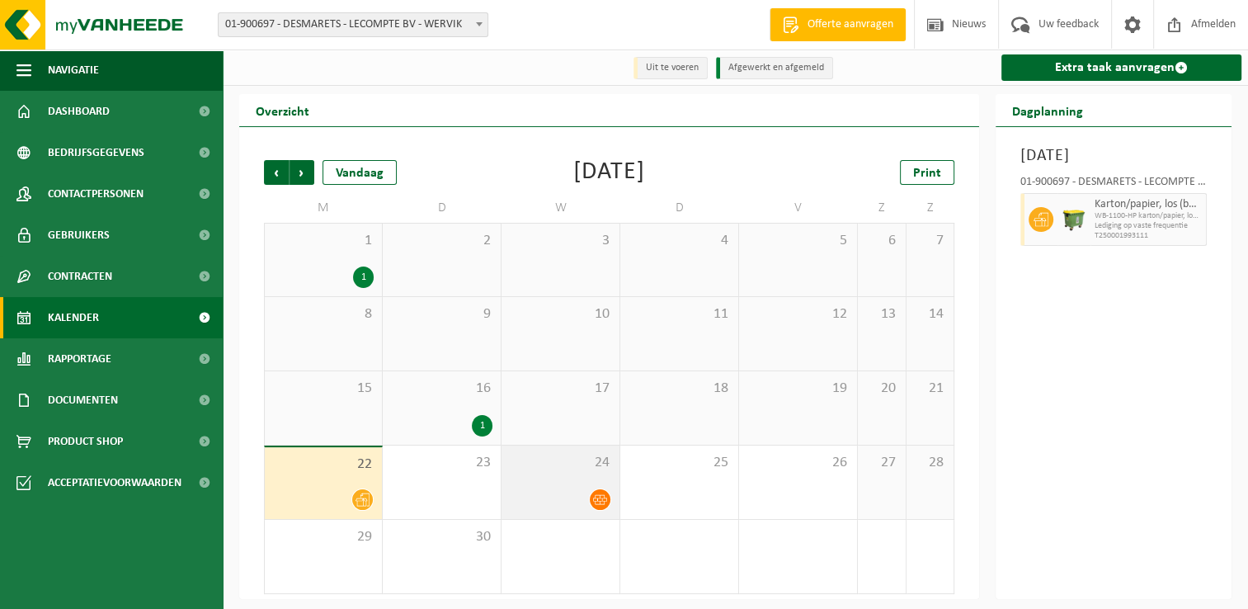
scroll to position [2, 0]
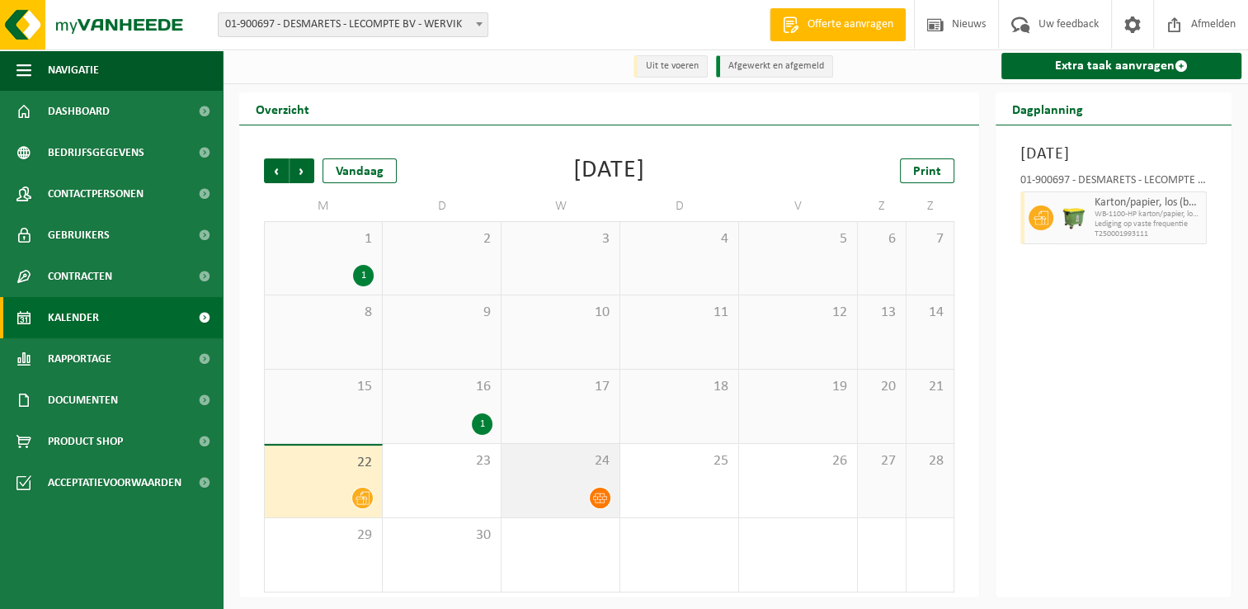
click at [564, 485] on div "24" at bounding box center [560, 480] width 118 height 73
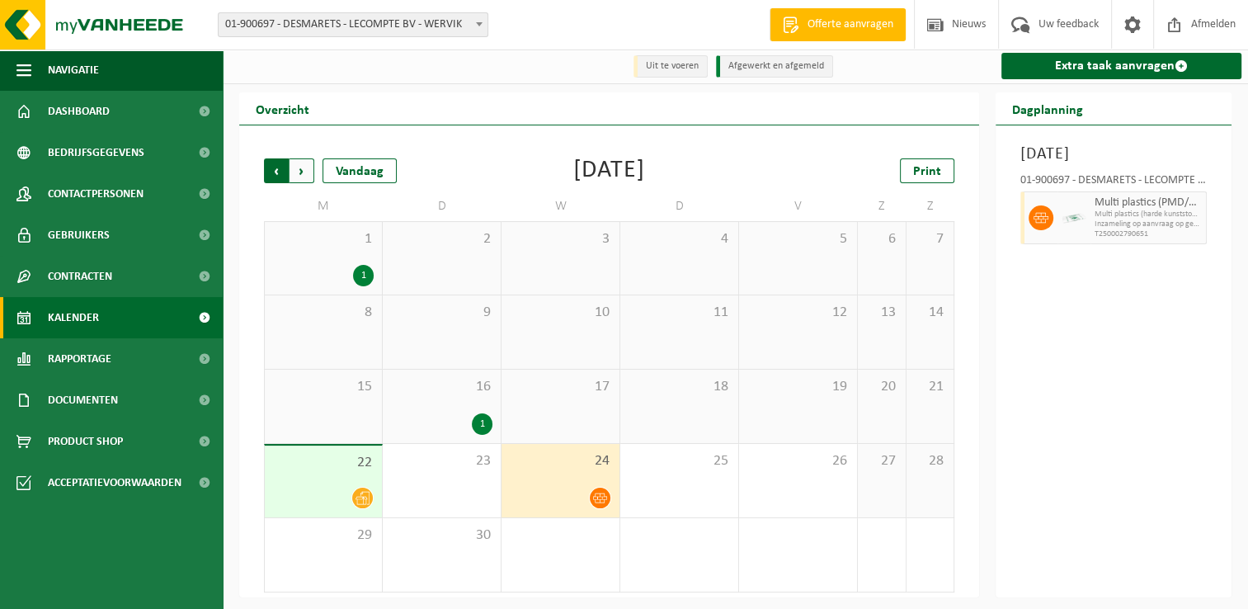
click at [303, 170] on span "Volgende" at bounding box center [301, 170] width 25 height 25
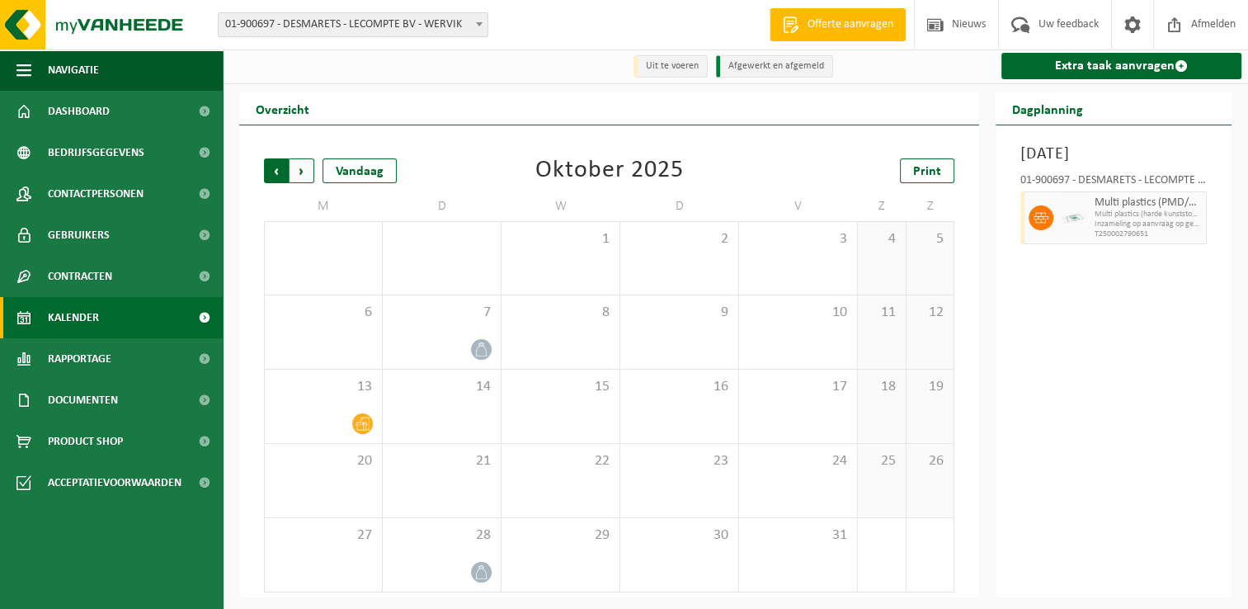
click at [307, 172] on span "Volgende" at bounding box center [301, 170] width 25 height 25
click at [282, 171] on span "Vorige" at bounding box center [276, 170] width 25 height 25
click at [277, 173] on span "Vorige" at bounding box center [276, 170] width 25 height 25
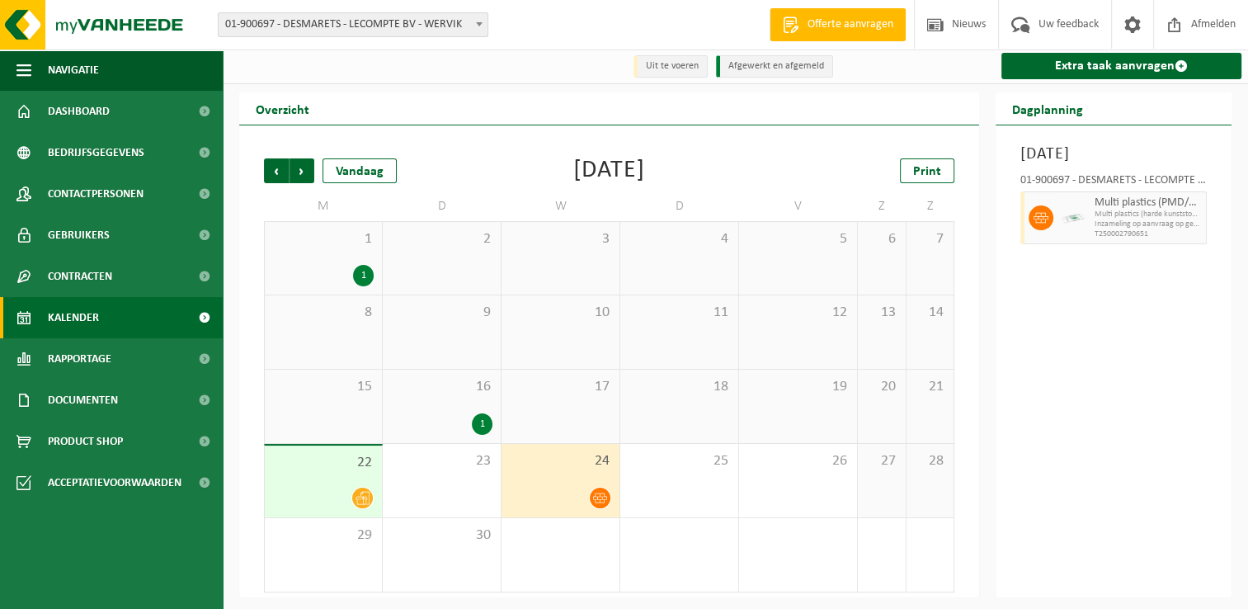
click at [485, 426] on div "1" at bounding box center [482, 423] width 21 height 21
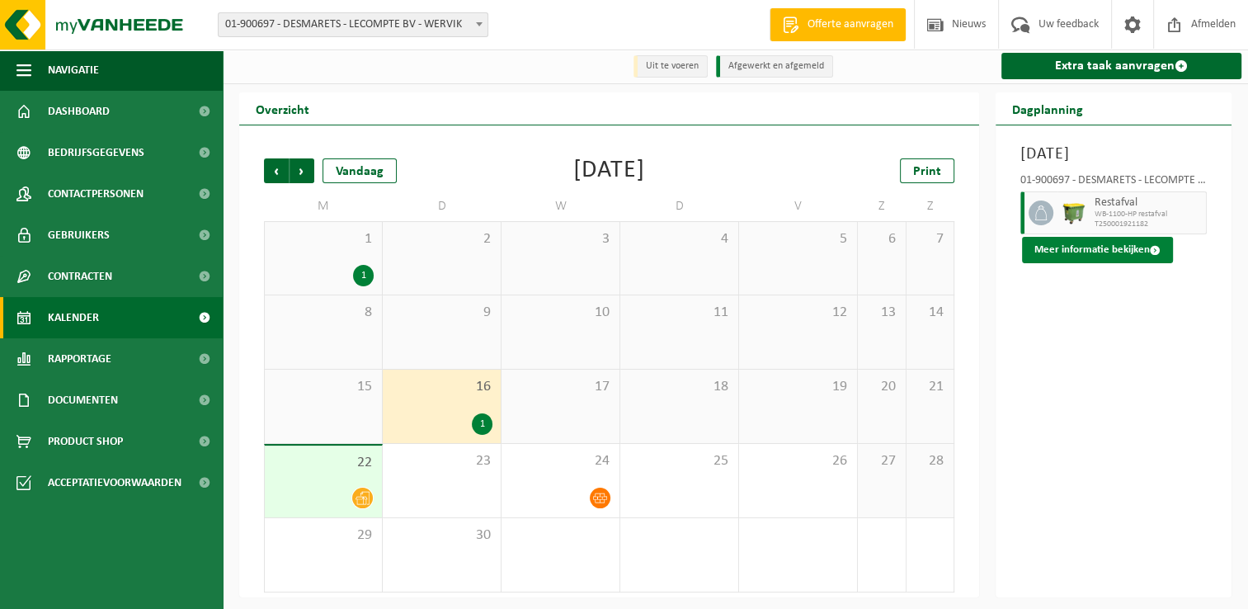
click at [1122, 263] on button "Meer informatie bekijken" at bounding box center [1097, 250] width 151 height 26
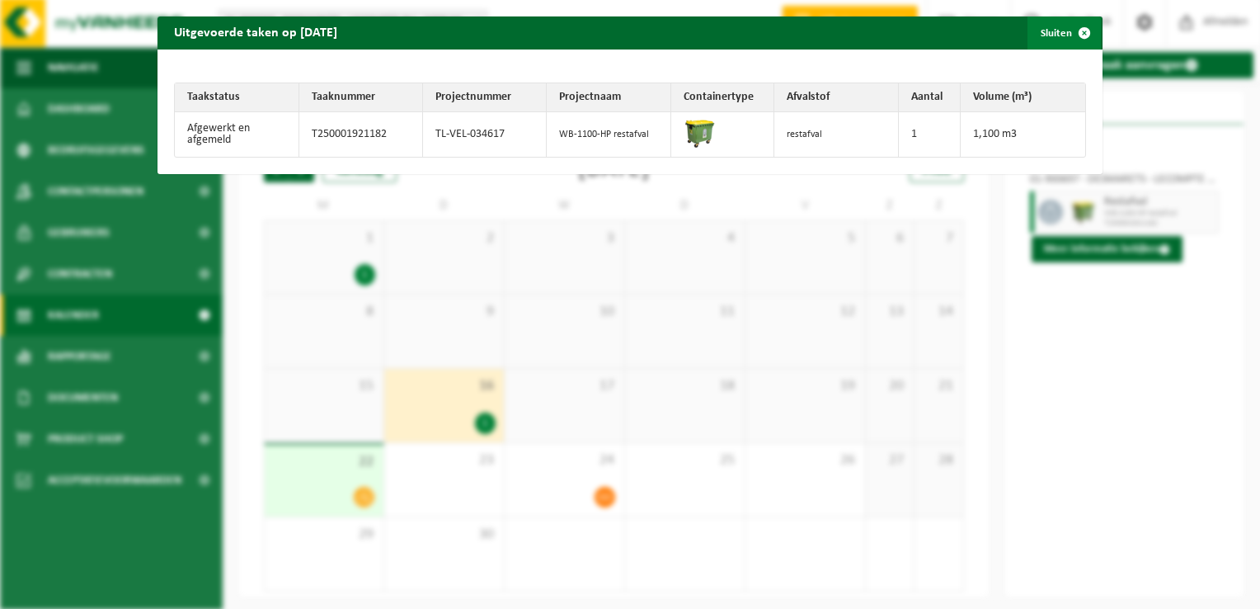
click at [1073, 31] on span "button" at bounding box center [1084, 32] width 33 height 33
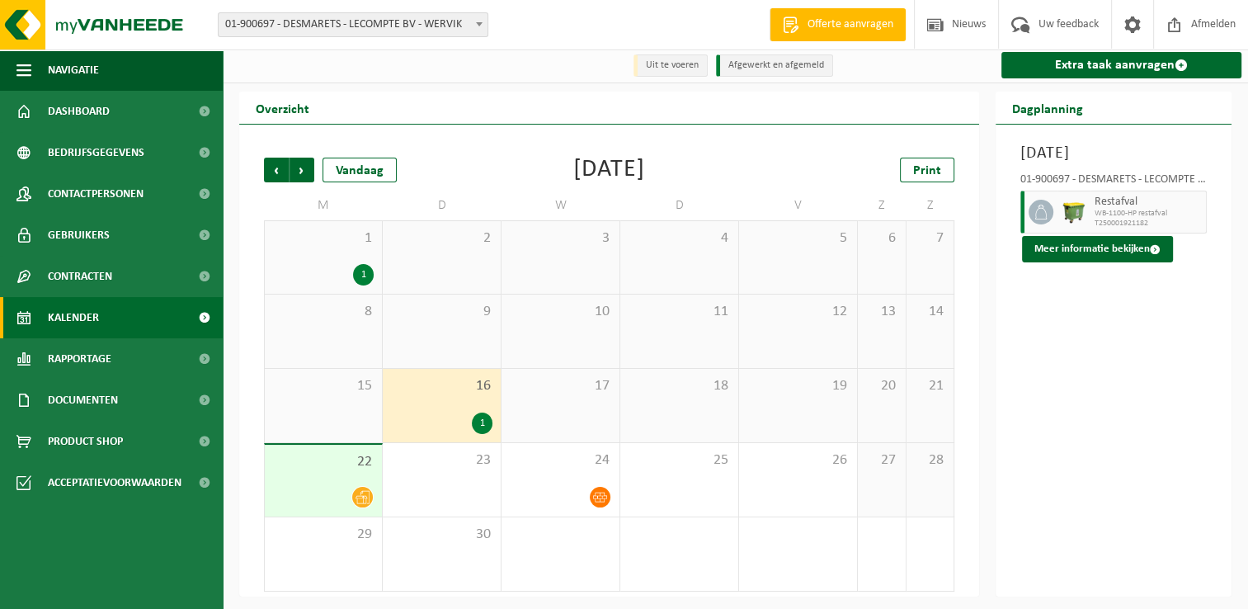
click at [362, 275] on div "1" at bounding box center [363, 274] width 21 height 21
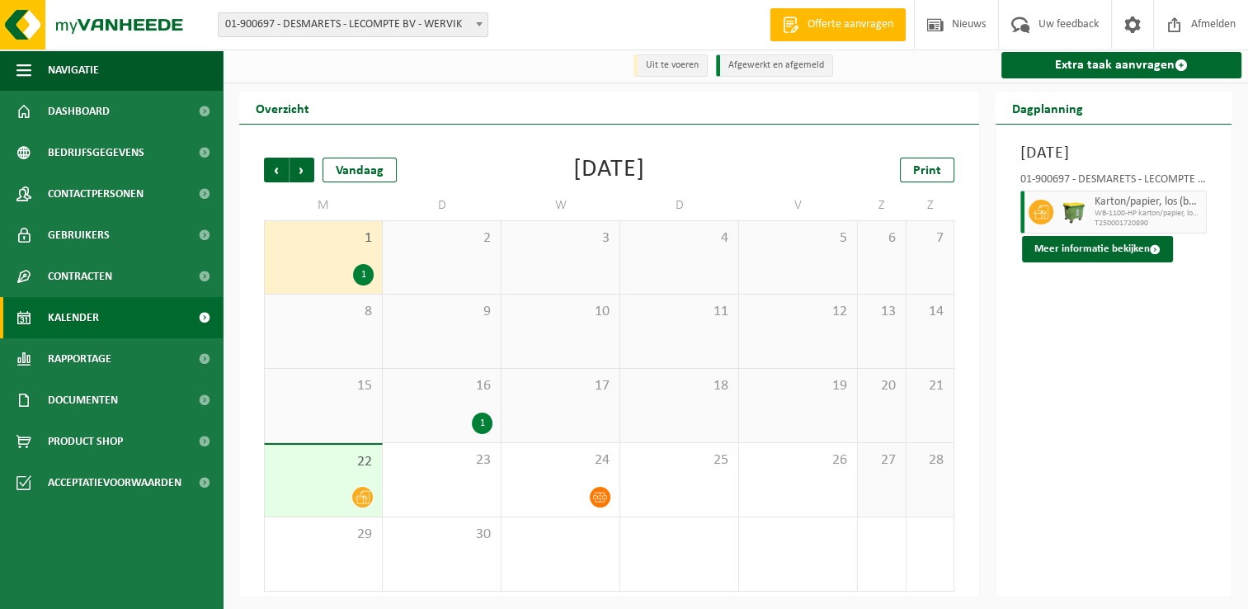
click at [362, 275] on div "1" at bounding box center [363, 274] width 21 height 21
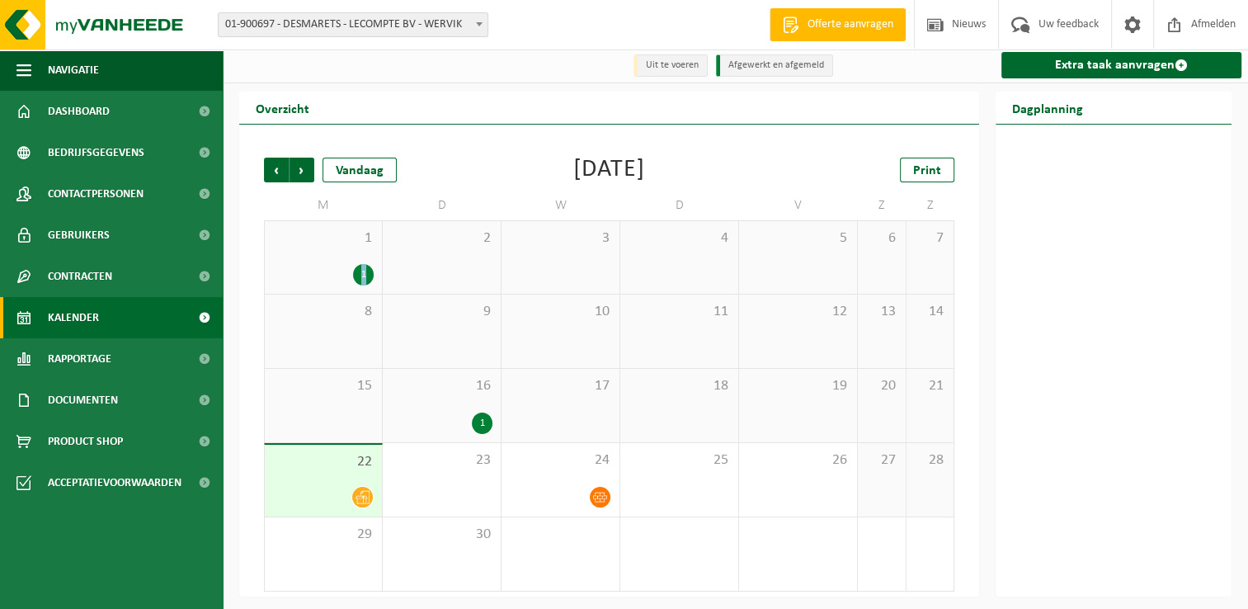
click at [313, 267] on div "1" at bounding box center [323, 274] width 101 height 21
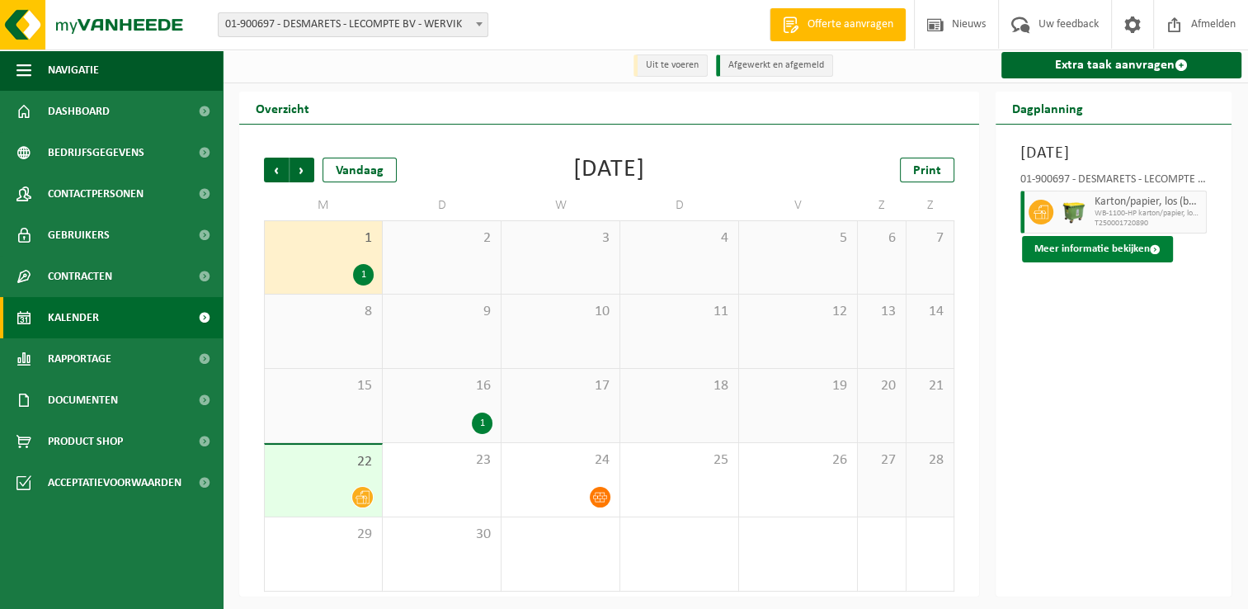
click at [1123, 262] on button "Meer informatie bekijken" at bounding box center [1097, 249] width 151 height 26
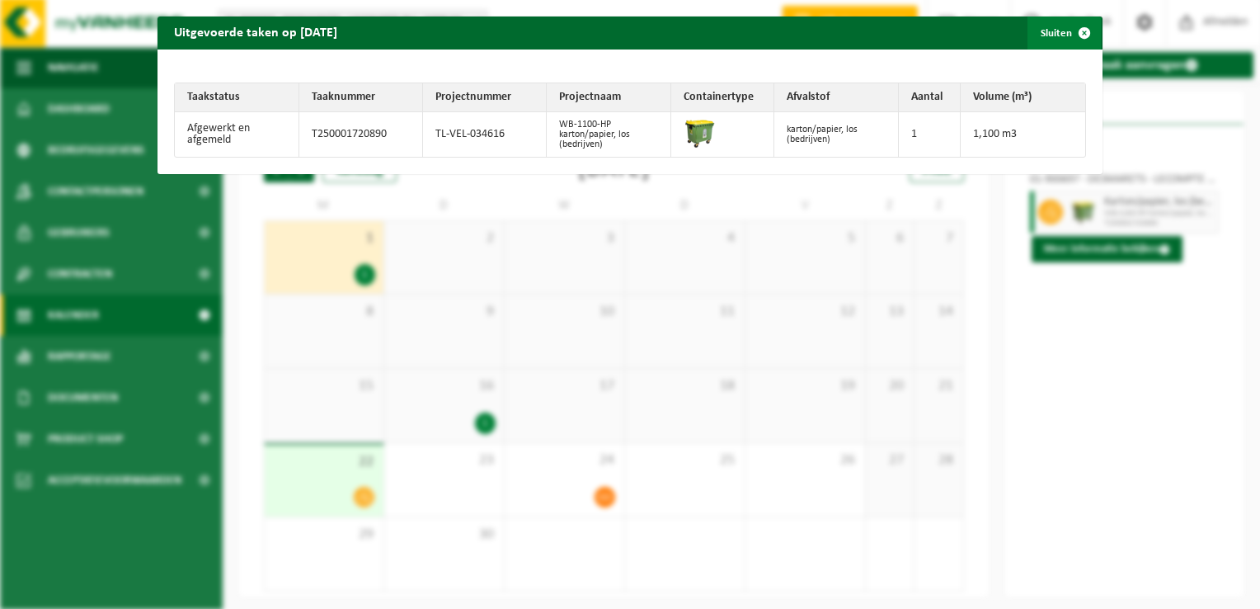
click at [1072, 31] on span "button" at bounding box center [1084, 32] width 33 height 33
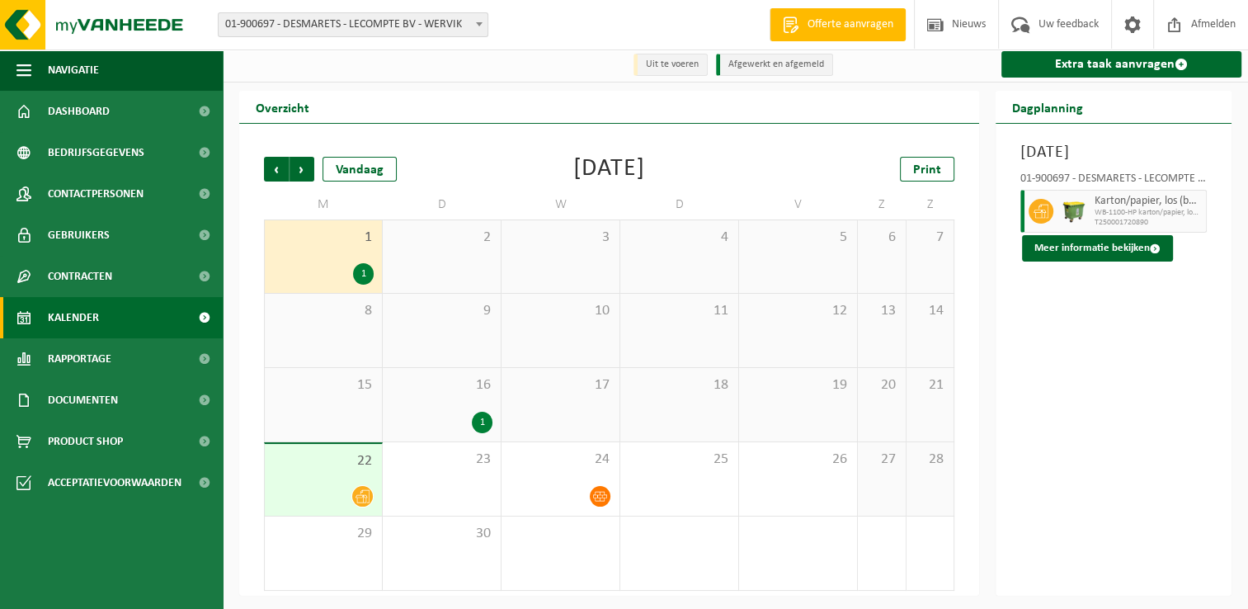
scroll to position [0, 0]
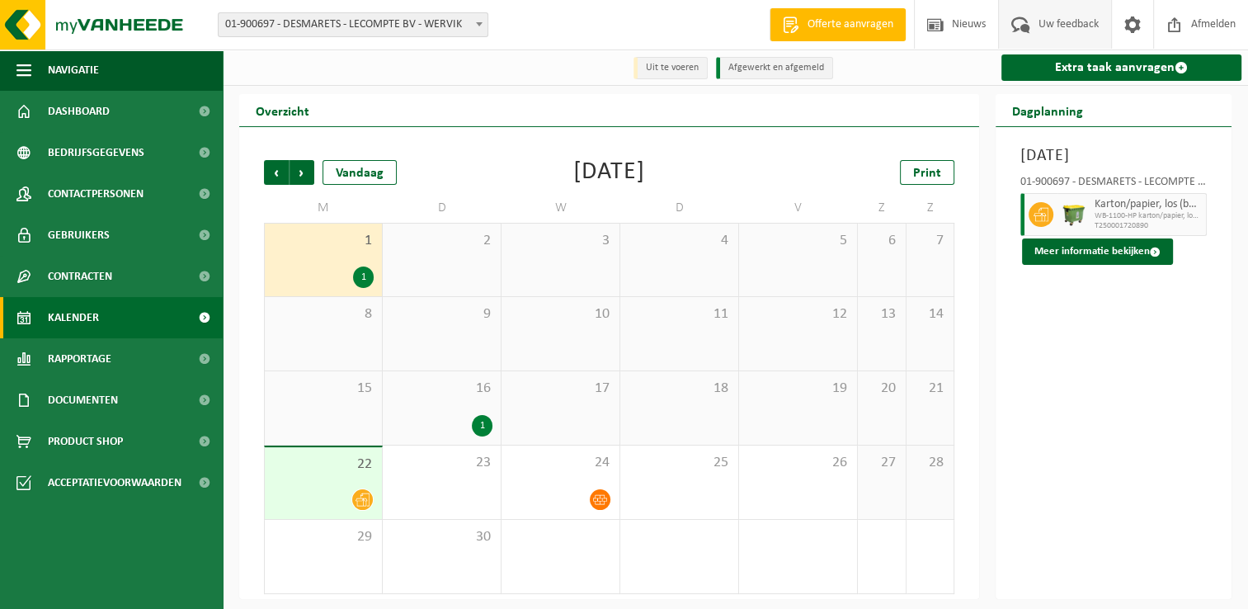
click at [1060, 24] on span "Uw feedback" at bounding box center [1068, 24] width 68 height 49
